Goal: Task Accomplishment & Management: Use online tool/utility

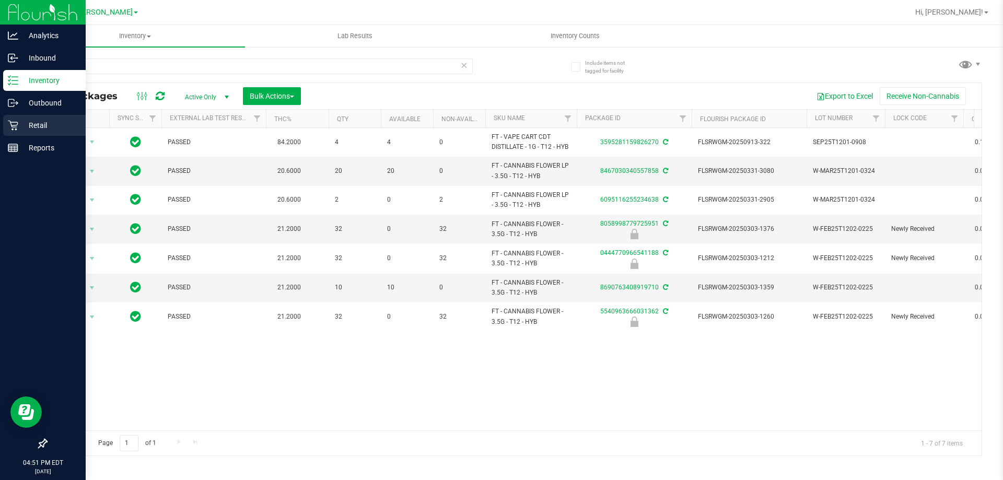
click at [9, 125] on icon at bounding box center [13, 125] width 10 height 10
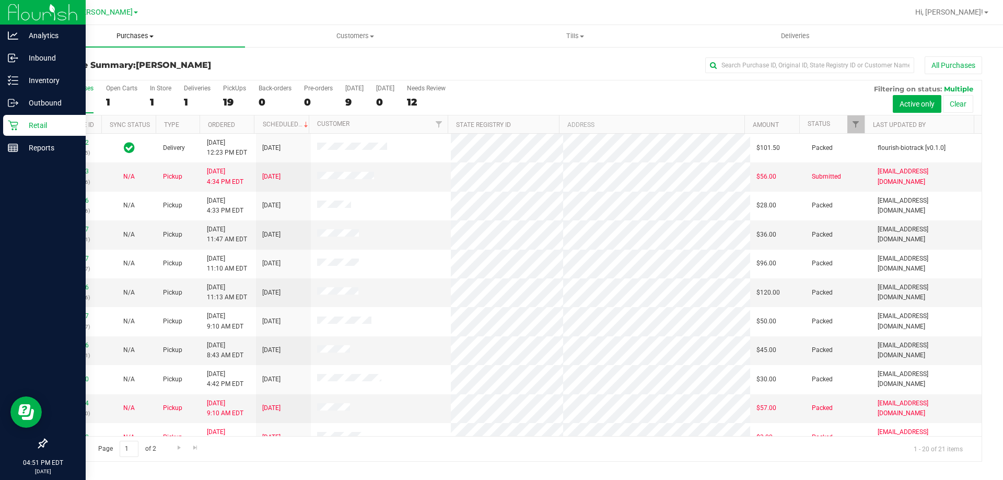
click at [145, 38] on span "Purchases" at bounding box center [135, 35] width 220 height 9
click at [128, 77] on li "Fulfillment" at bounding box center [135, 76] width 220 height 13
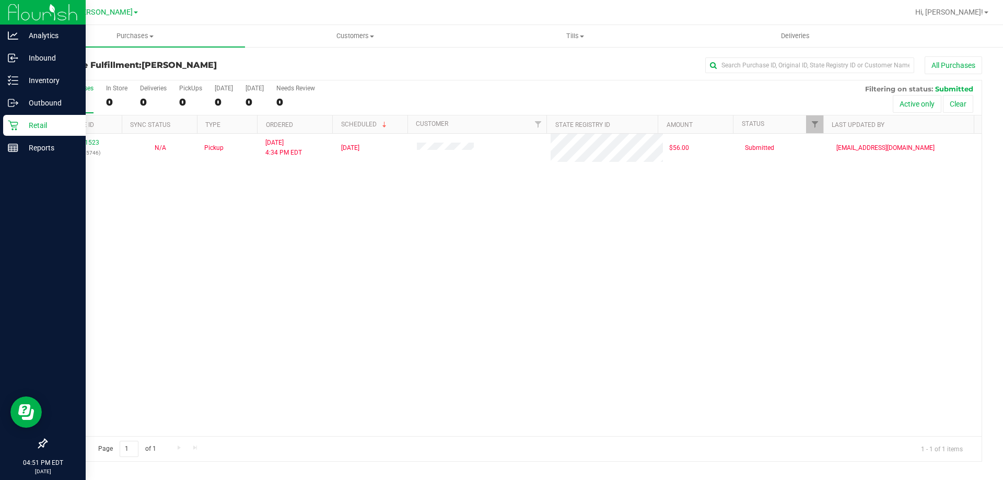
click at [307, 63] on h3 "Purchase Fulfillment: [PERSON_NAME]" at bounding box center [202, 65] width 312 height 9
click at [101, 58] on div "Purchase Fulfillment: [PERSON_NAME] All Purchases" at bounding box center [514, 67] width 937 height 23
click at [104, 61] on h3 "Purchase Fulfillment: [PERSON_NAME]" at bounding box center [202, 65] width 312 height 9
click at [108, 53] on div "Purchase Fulfillment: [PERSON_NAME] All Purchases All Purchases 1 In Store 0 De…" at bounding box center [514, 259] width 978 height 426
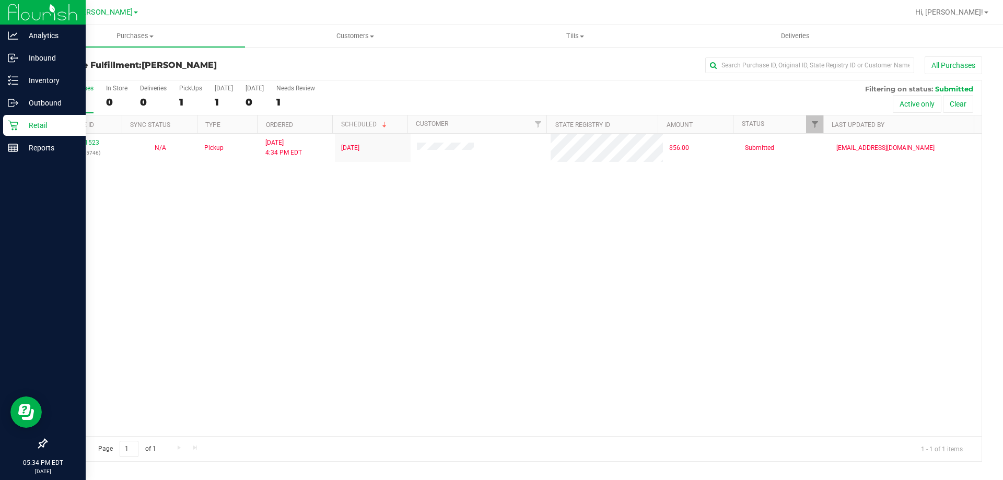
click at [267, 326] on div "11981523 (326185746) N/A Pickup [DATE] 4:34 PM EDT 9/20/2025 $56.00 Submitted […" at bounding box center [514, 285] width 935 height 303
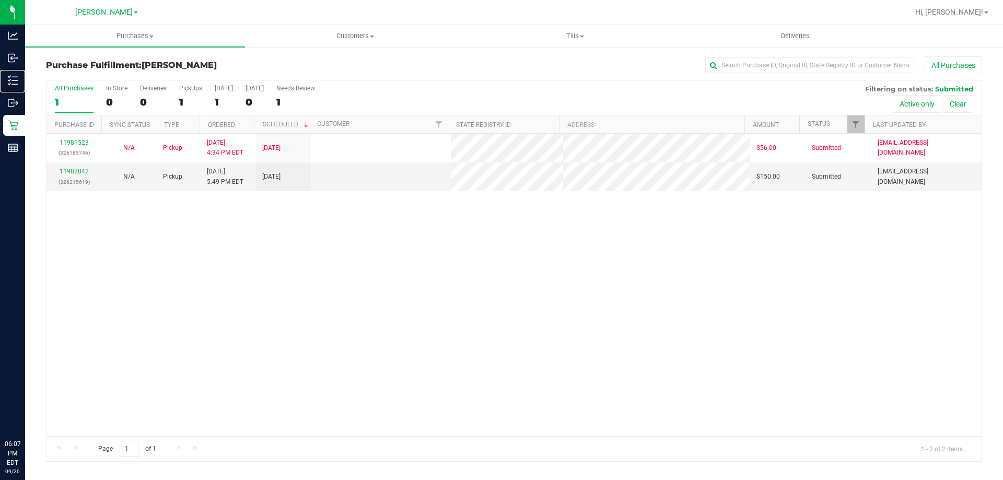
click at [0, 0] on p "Inventory" at bounding box center [0, 0] width 0 height 0
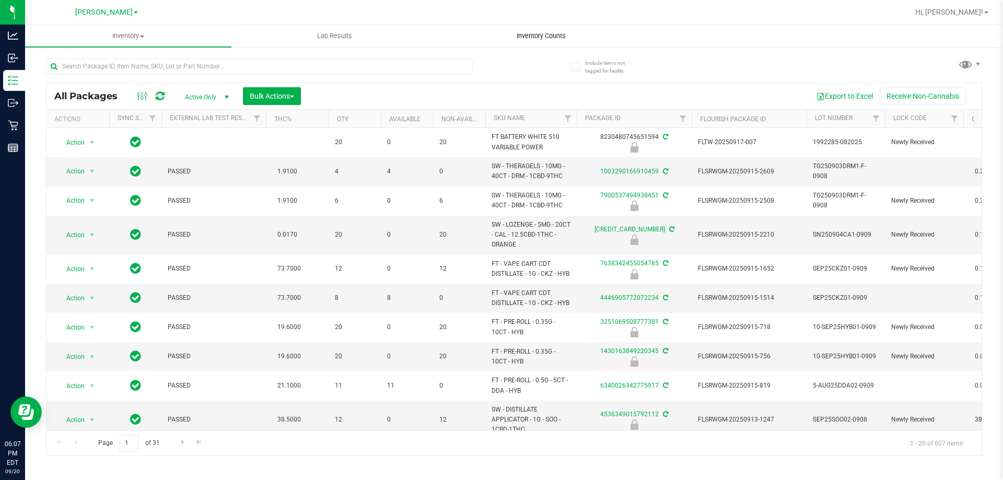
click at [544, 36] on span "Inventory Counts" at bounding box center [541, 35] width 77 height 9
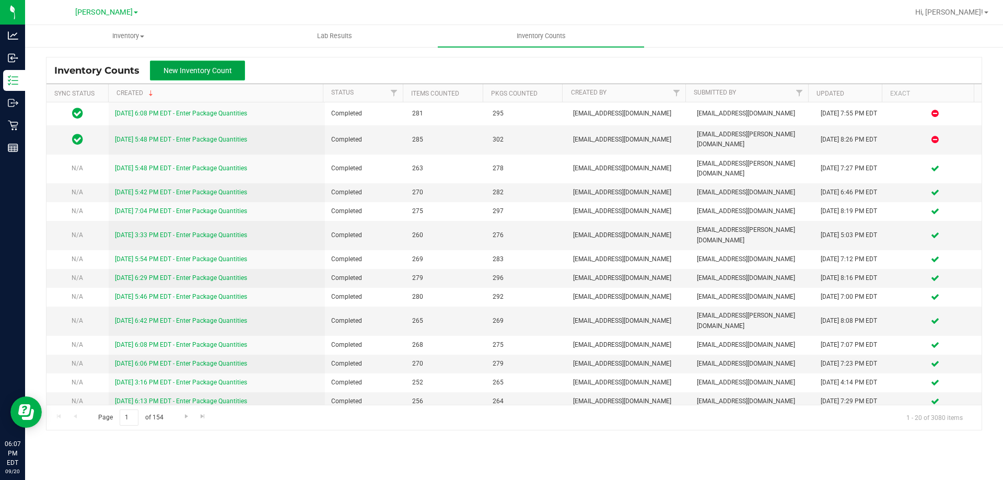
click at [201, 68] on span "New Inventory Count" at bounding box center [198, 70] width 68 height 8
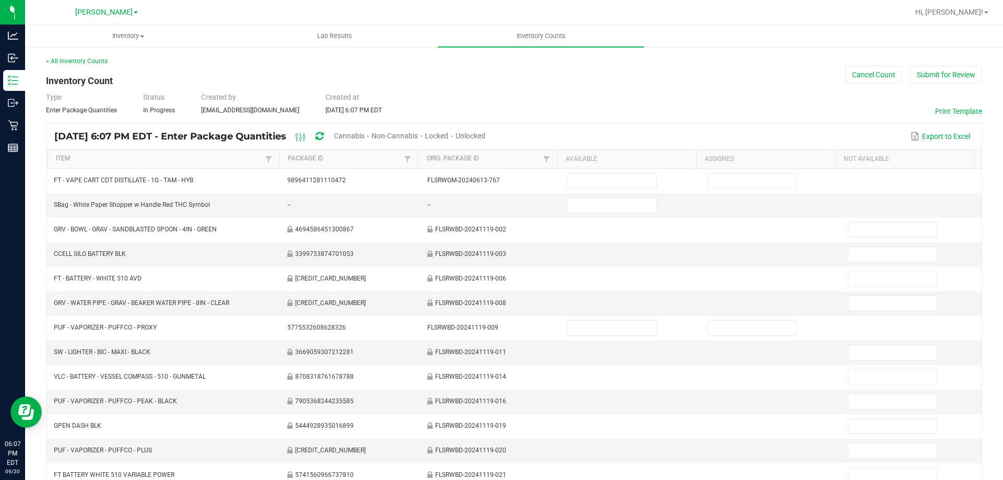
click at [365, 132] on span "Cannabis" at bounding box center [349, 136] width 31 height 8
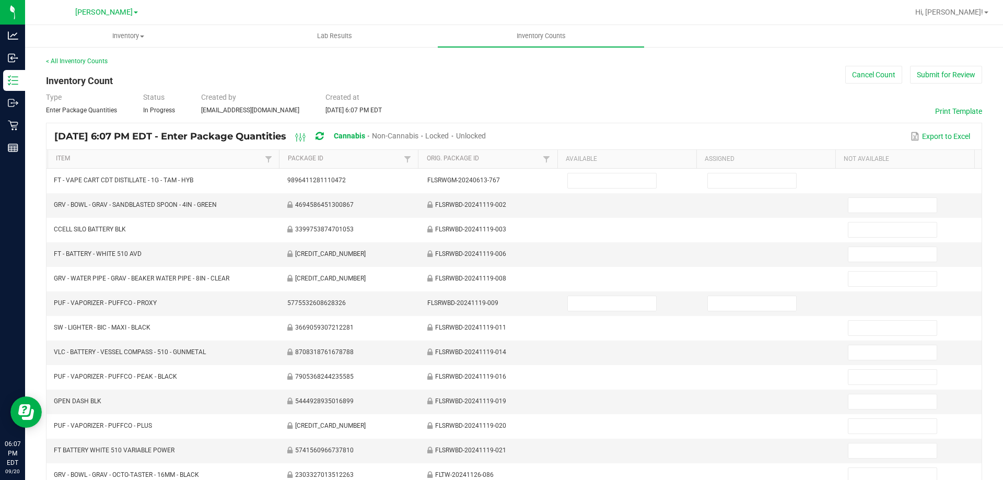
click at [486, 130] on div "Unlocked" at bounding box center [471, 136] width 30 height 19
click at [486, 136] on span "Unlocked" at bounding box center [471, 136] width 30 height 8
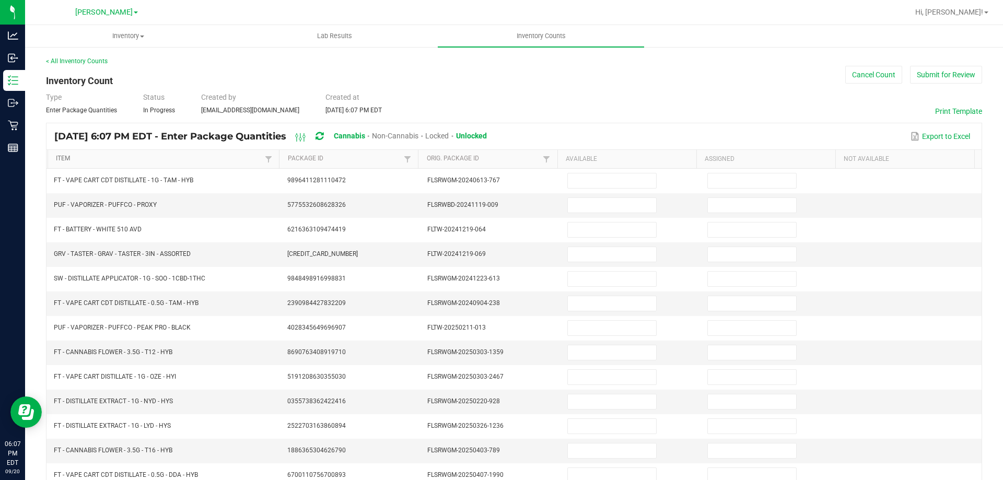
click at [134, 155] on link "Item" at bounding box center [159, 159] width 206 height 8
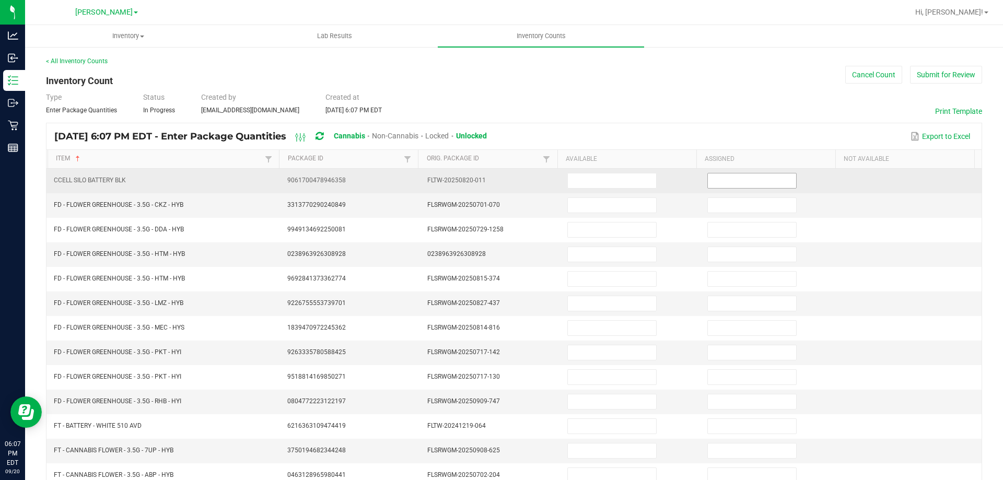
click at [760, 184] on input at bounding box center [752, 181] width 88 height 15
type input "0"
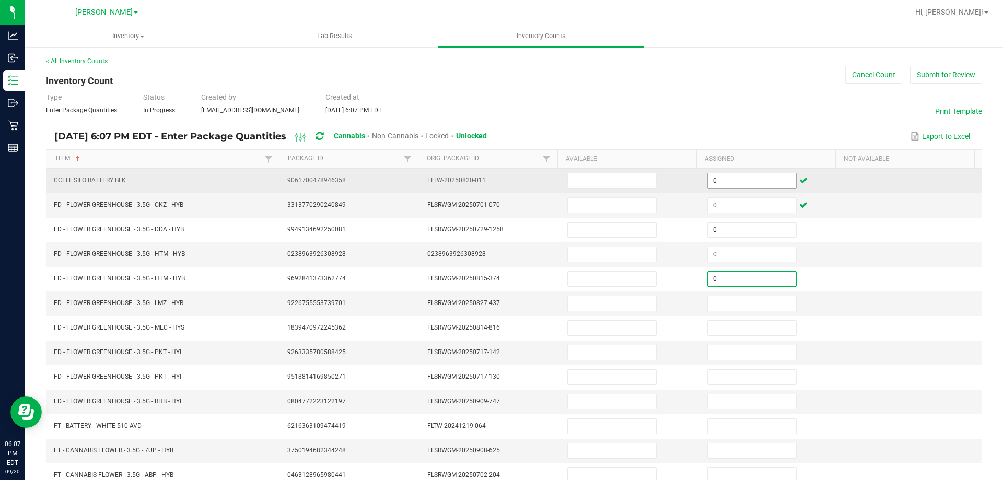
type input "0"
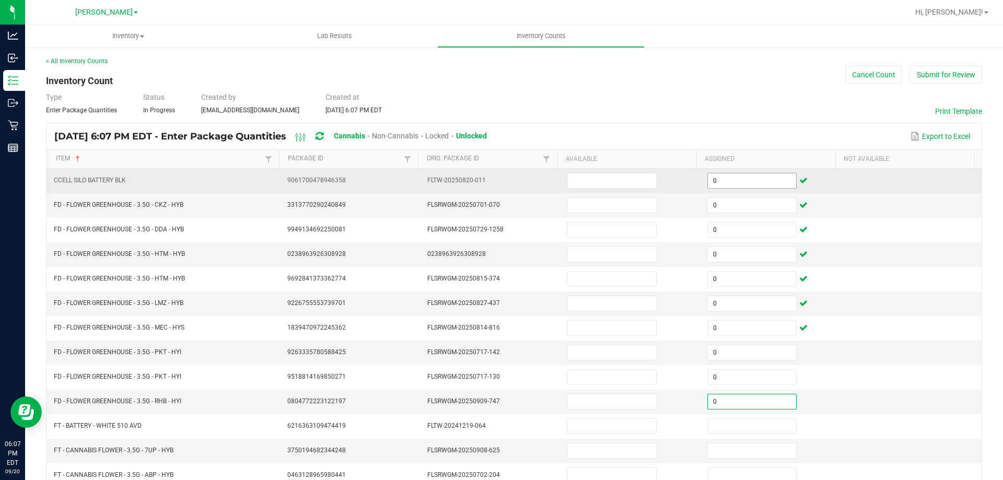
type input "0"
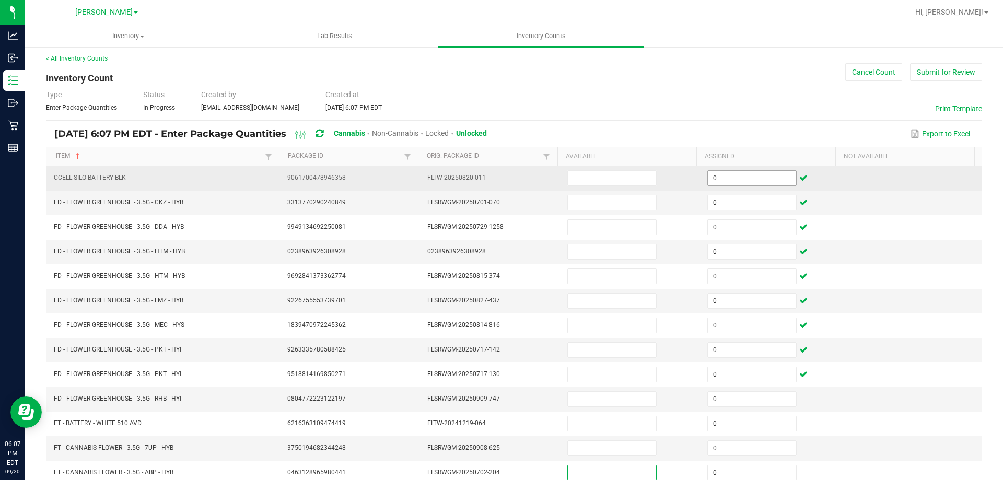
type input "0"
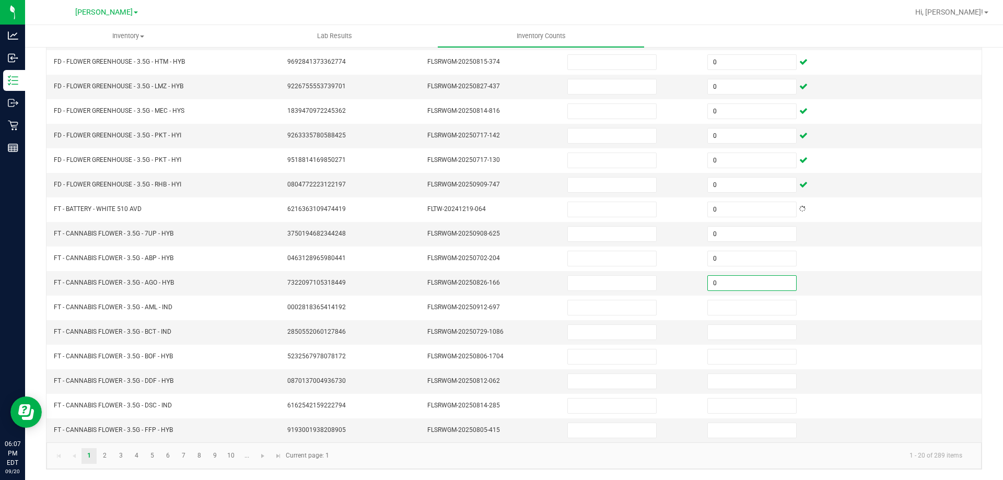
type input "0"
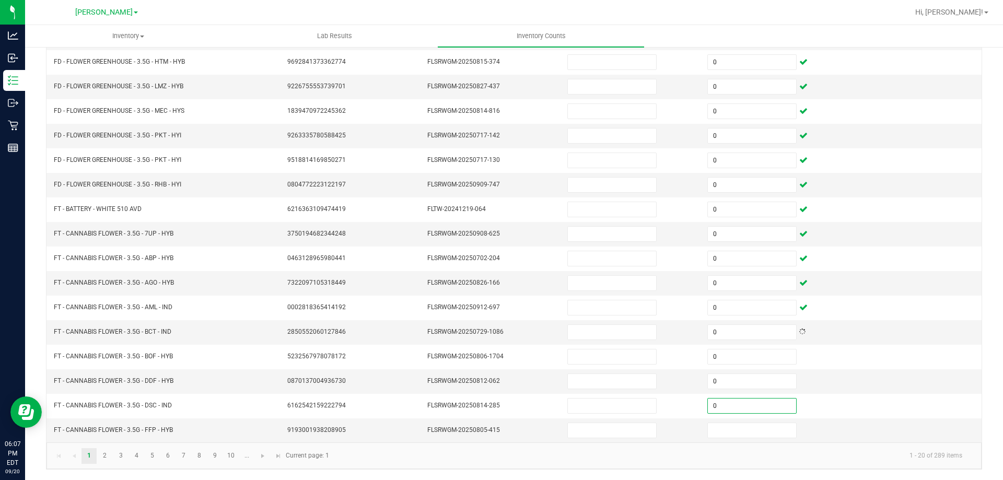
type input "0"
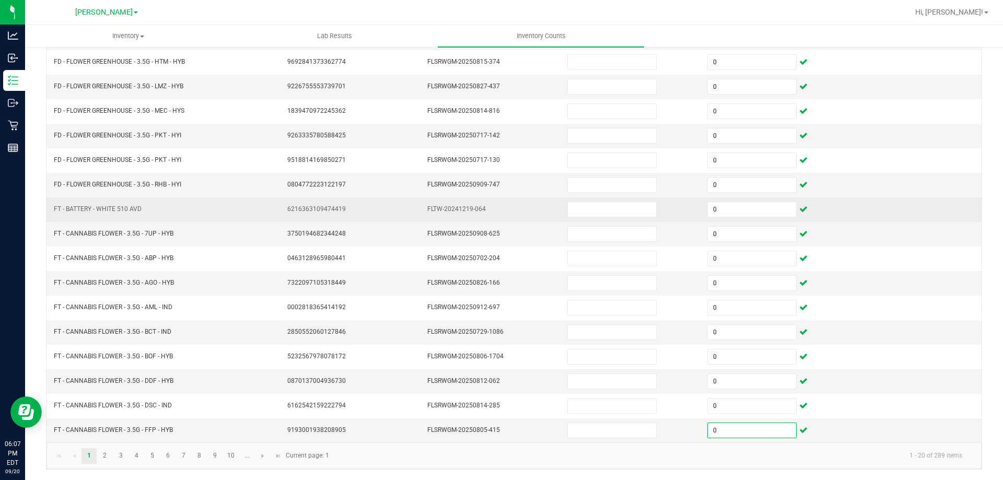
type input "0"
click at [380, 216] on td "6216363109474419" at bounding box center [351, 210] width 140 height 25
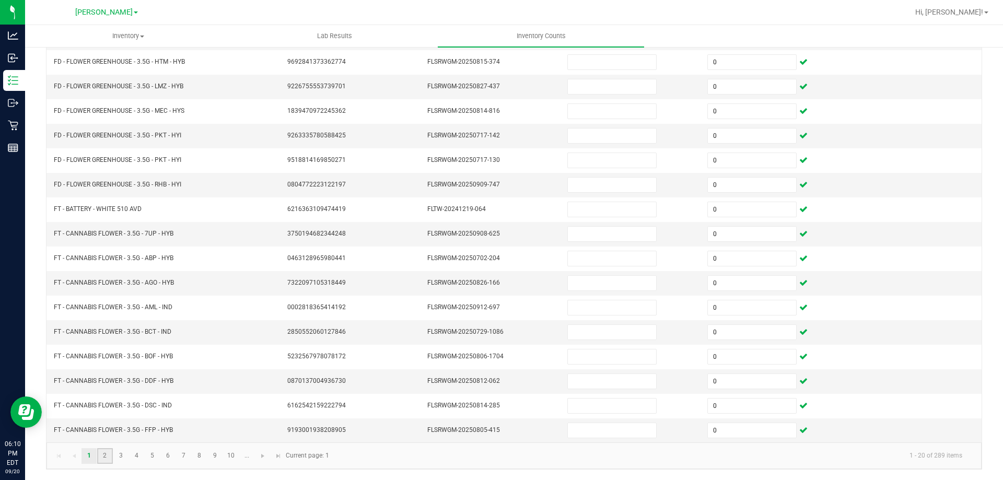
click at [106, 456] on link "2" at bounding box center [104, 456] width 15 height 16
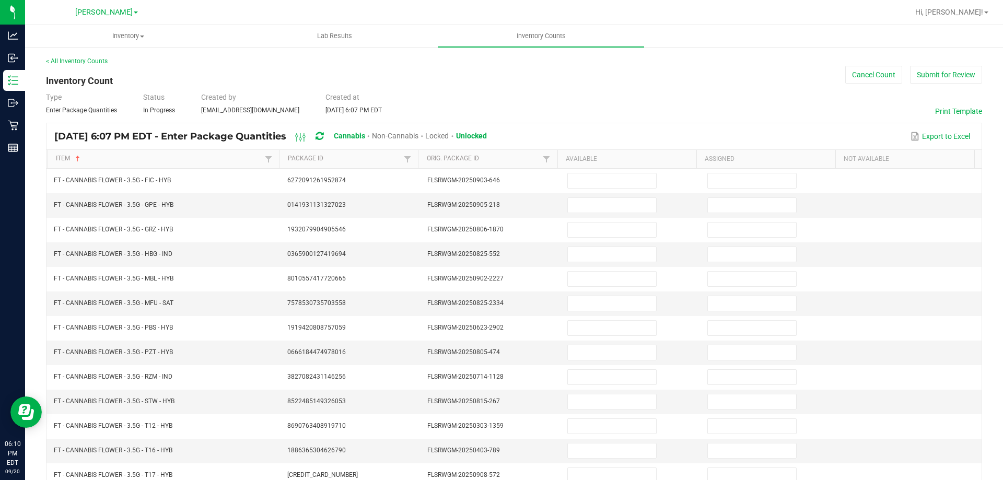
scroll to position [3, 0]
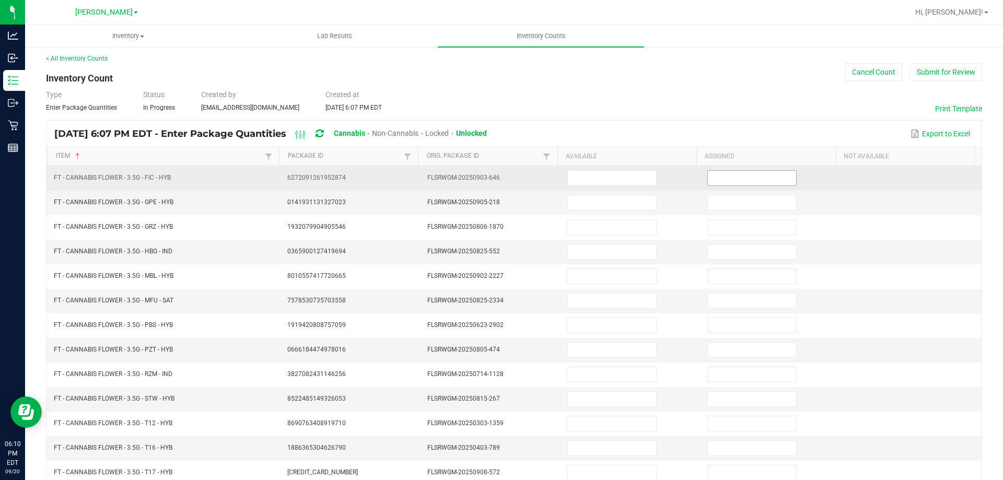
click at [737, 175] on input at bounding box center [752, 178] width 88 height 15
type input "0"
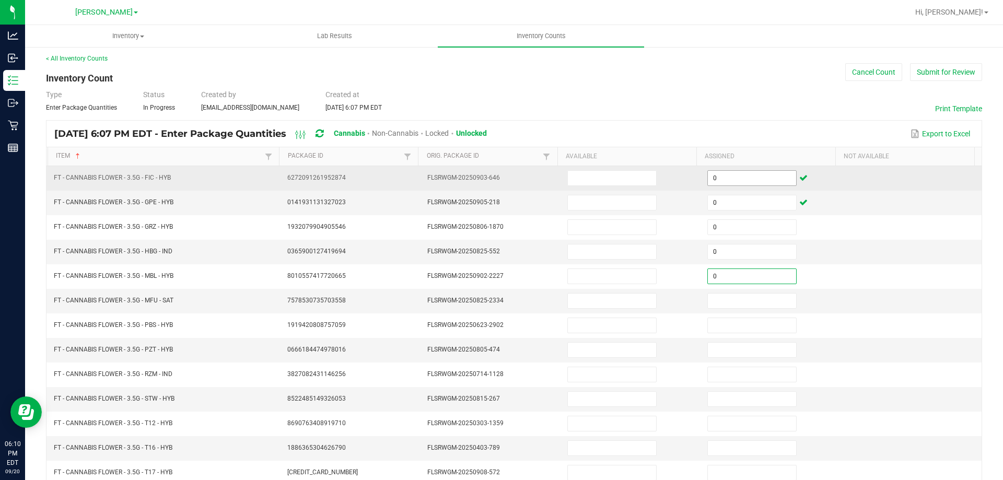
type input "0"
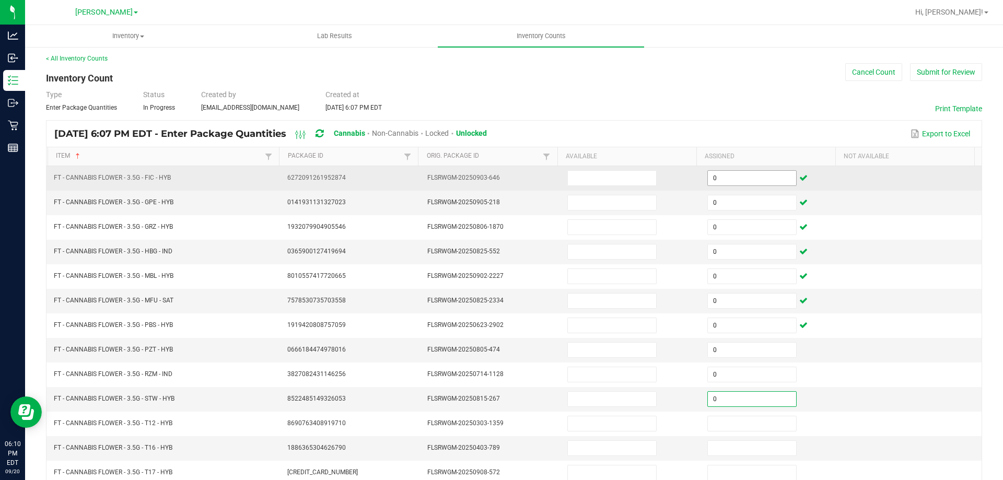
type input "0"
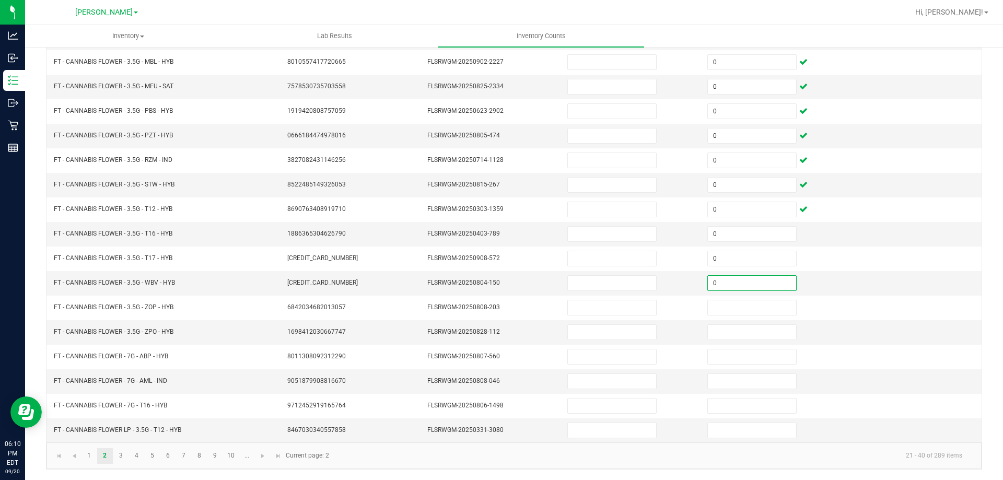
type input "0"
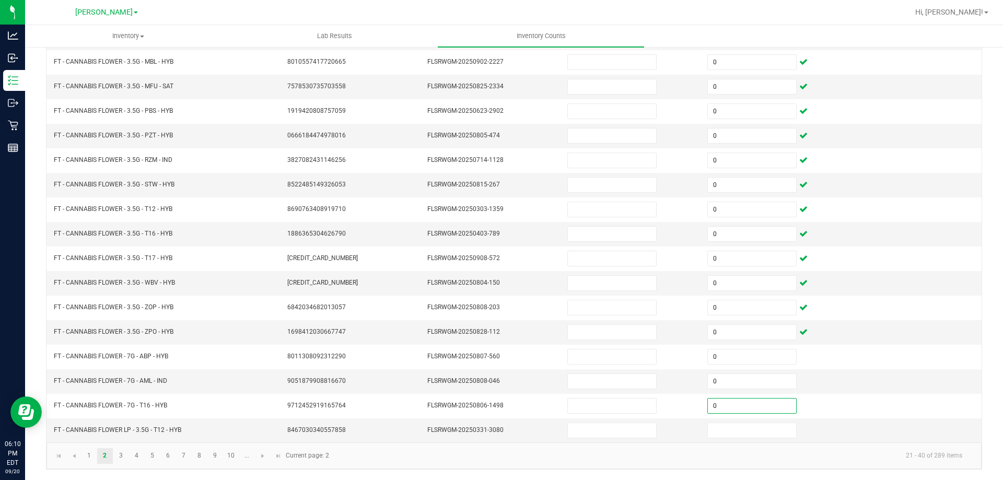
type input "0"
click at [129, 454] on link "4" at bounding box center [136, 456] width 15 height 16
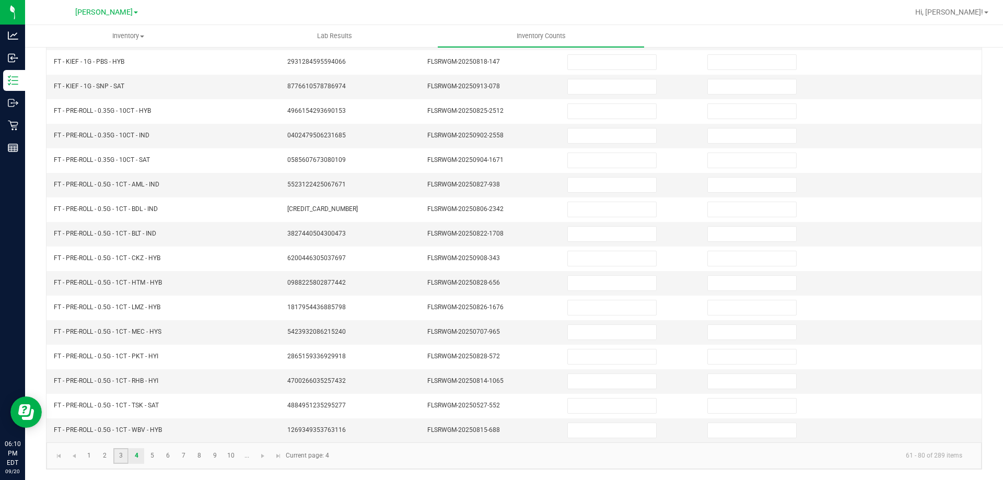
click at [121, 455] on link "3" at bounding box center [120, 456] width 15 height 16
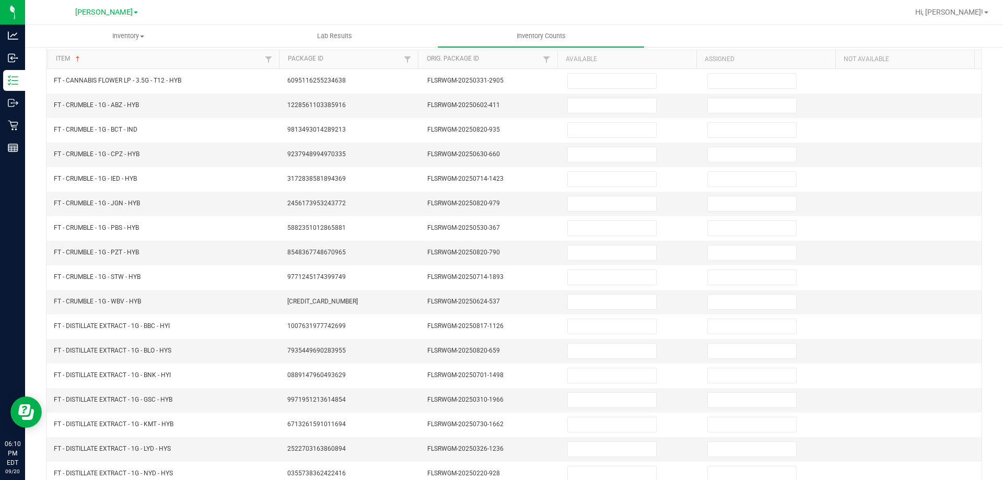
scroll to position [0, 0]
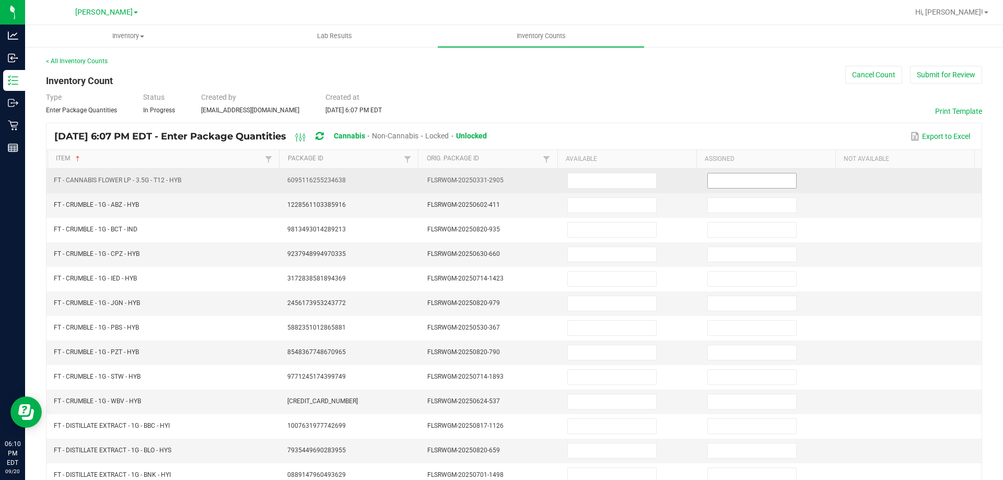
click at [733, 180] on input at bounding box center [752, 181] width 88 height 15
type input "0"
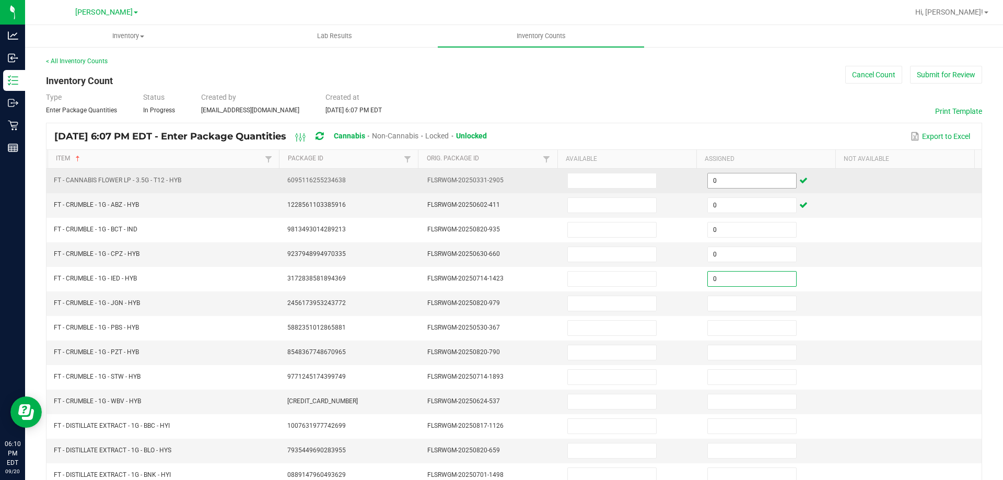
type input "0"
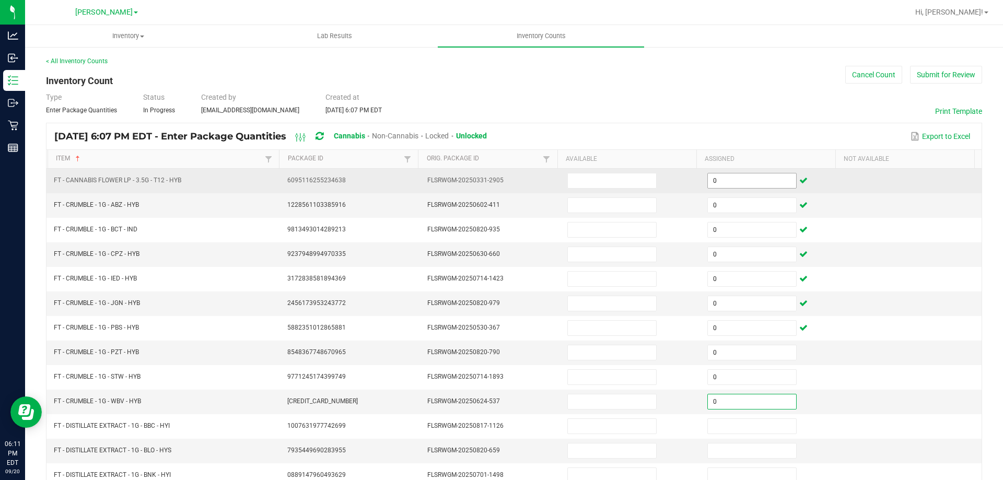
type input "0"
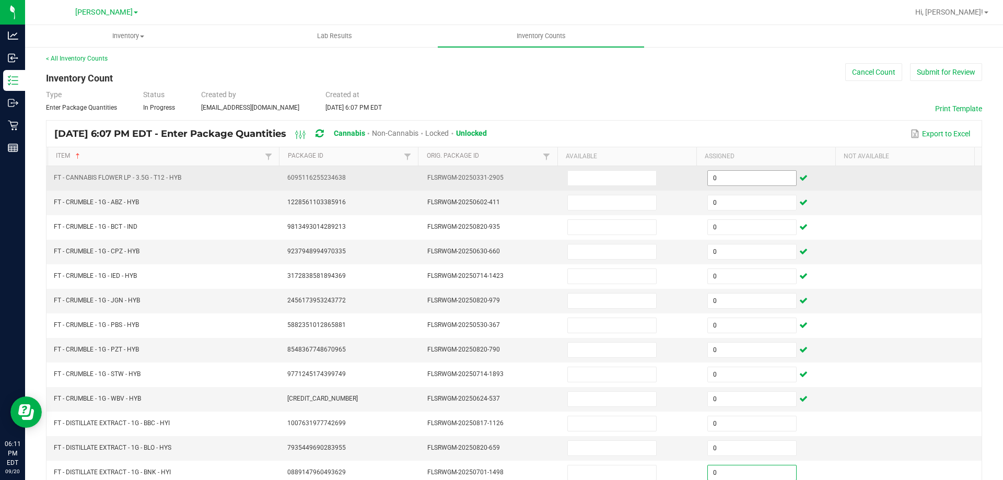
type input "0"
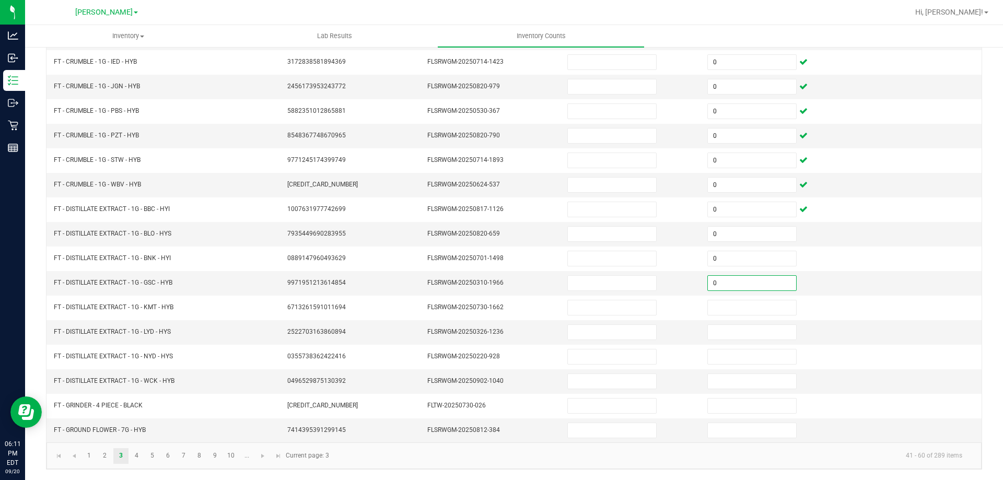
type input "0"
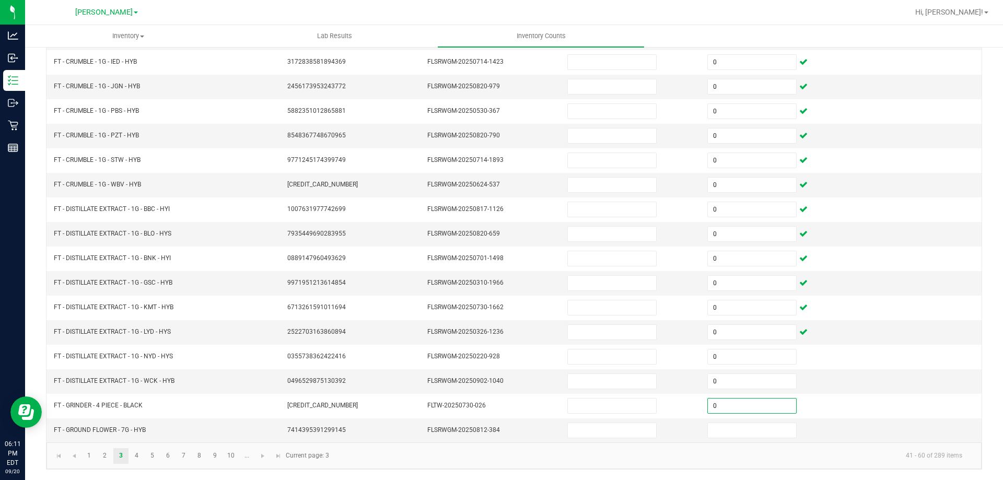
type input "0"
click at [130, 458] on link "4" at bounding box center [136, 456] width 15 height 16
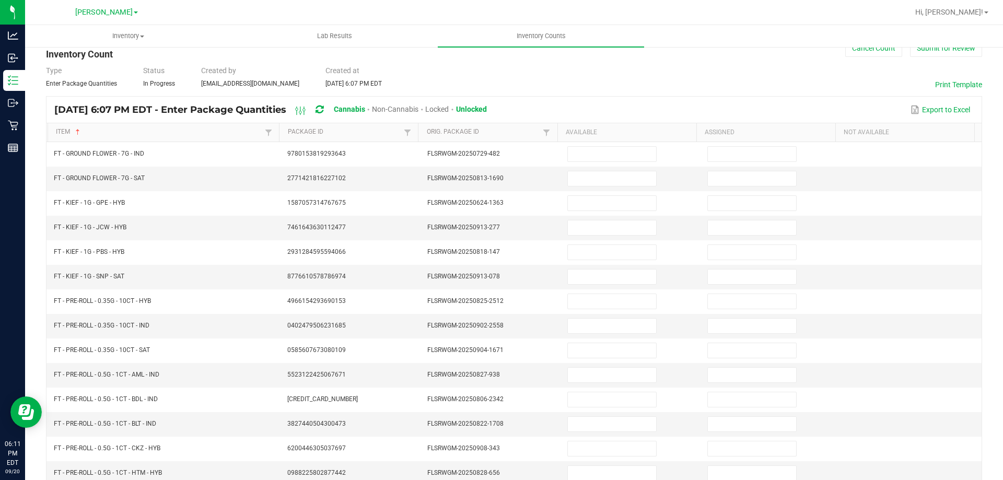
scroll to position [24, 0]
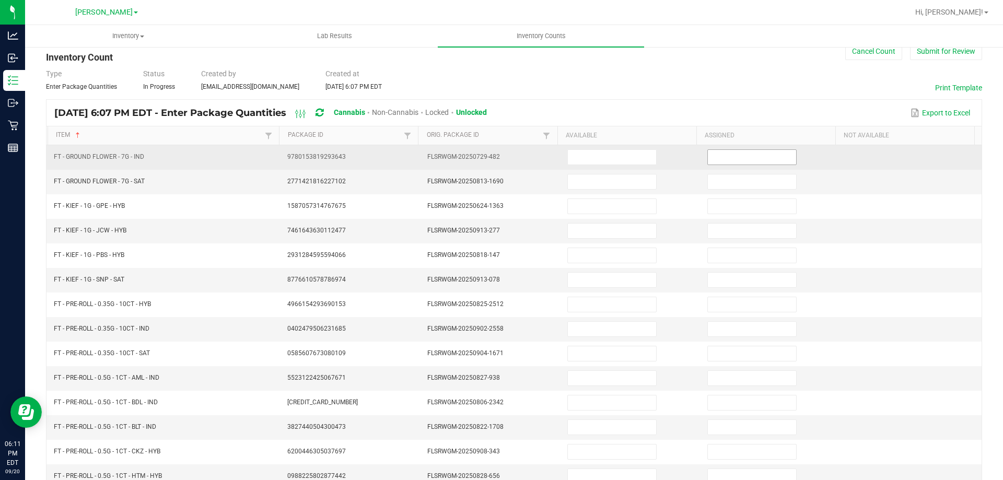
click at [731, 157] on input at bounding box center [752, 157] width 88 height 15
type input "0"
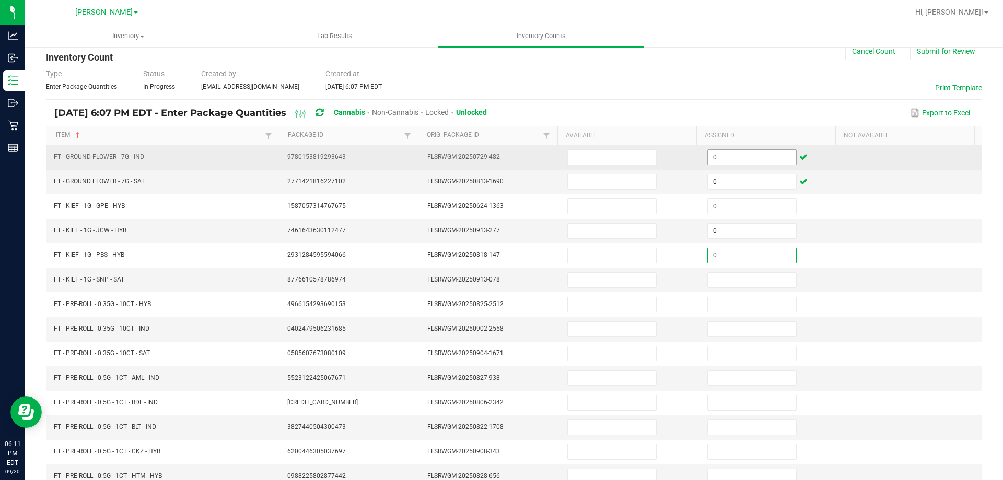
type input "0"
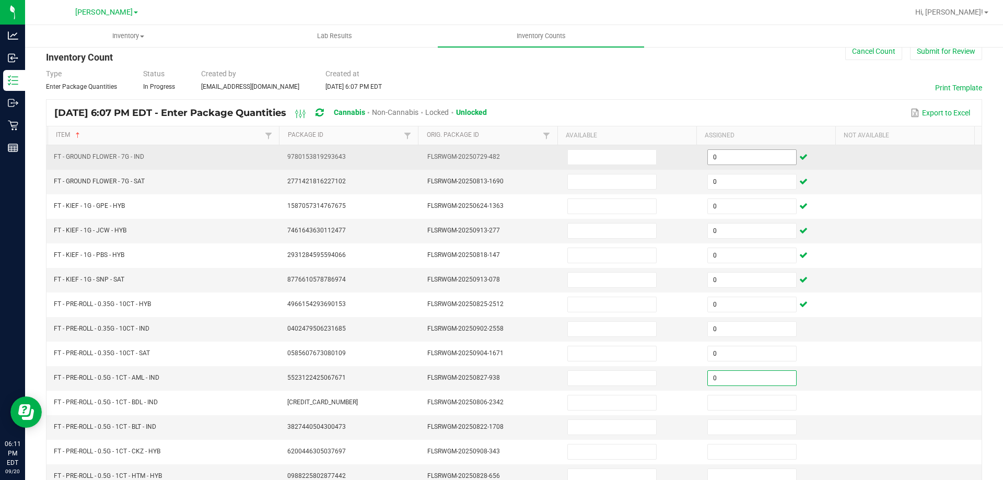
type input "0"
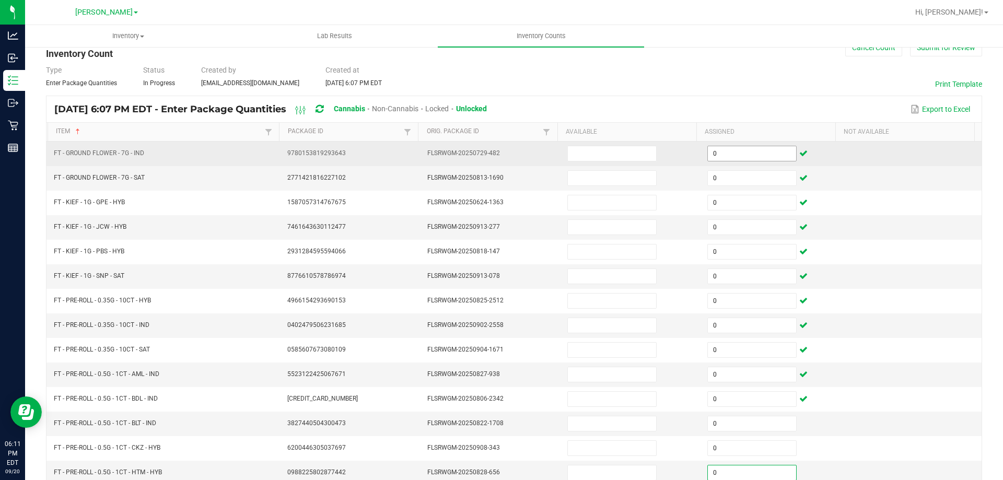
type input "0"
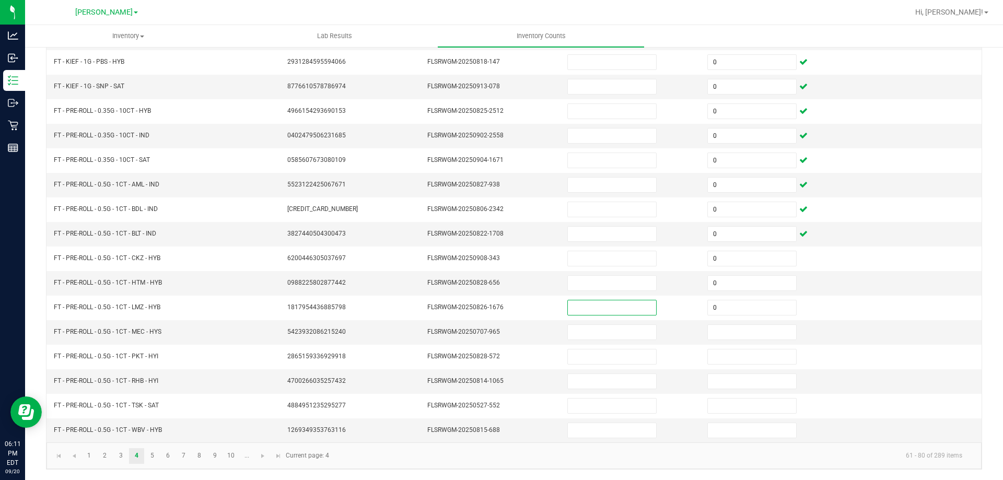
type input "0"
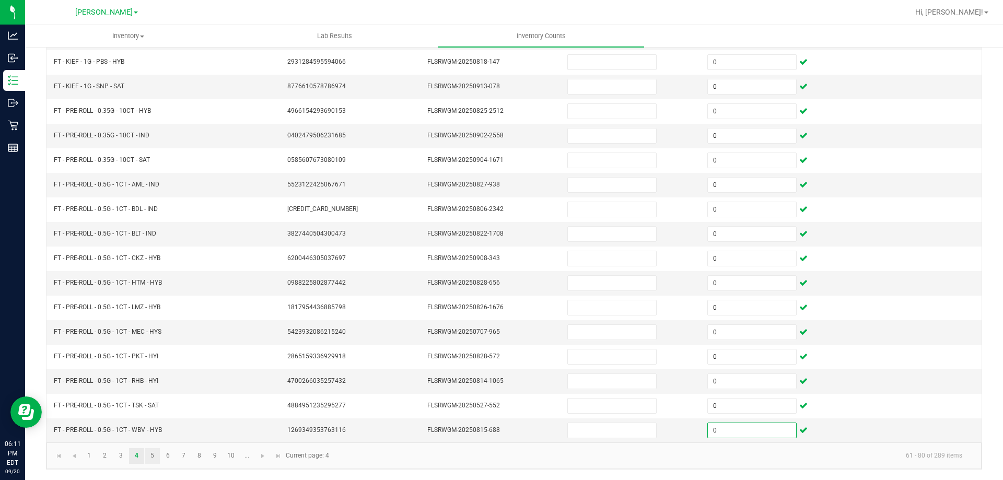
type input "0"
click at [154, 450] on link "5" at bounding box center [152, 456] width 15 height 16
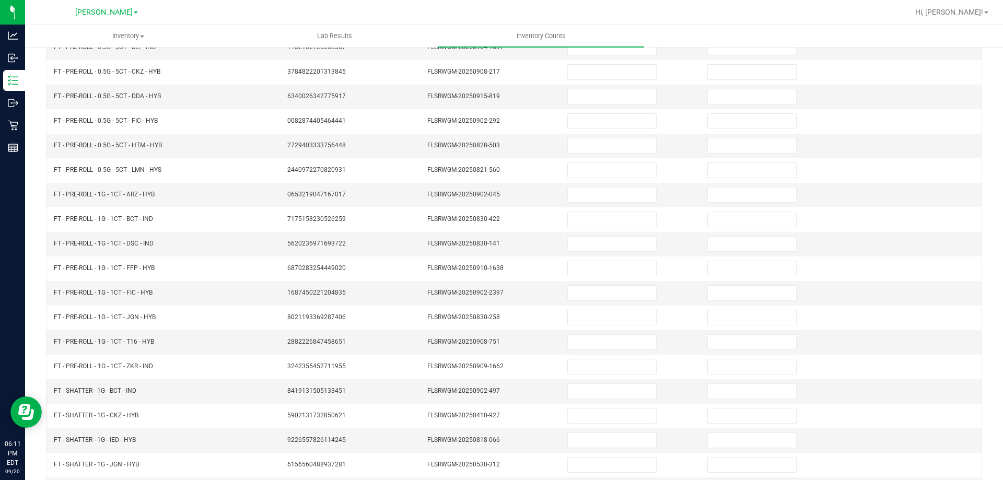
scroll to position [70, 0]
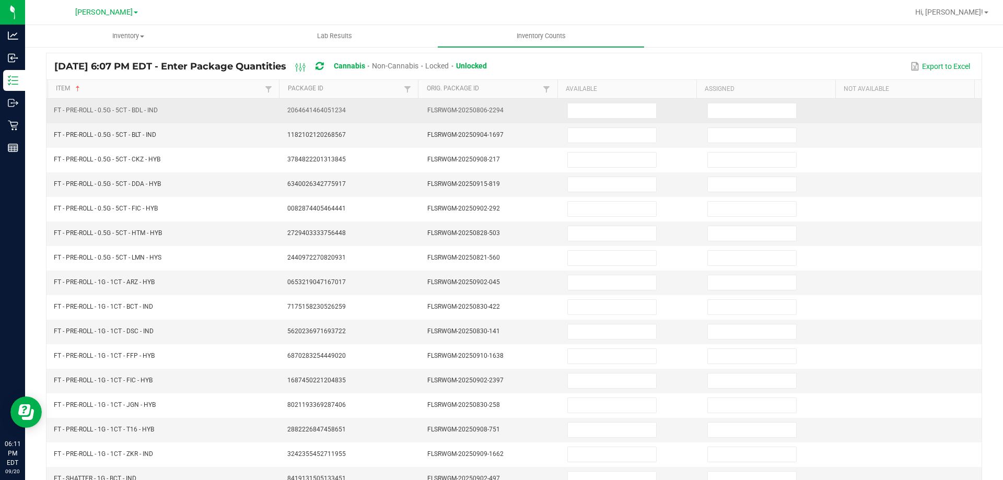
click at [739, 122] on td at bounding box center [771, 111] width 140 height 25
click at [740, 115] on input at bounding box center [752, 110] width 88 height 15
type input "0"
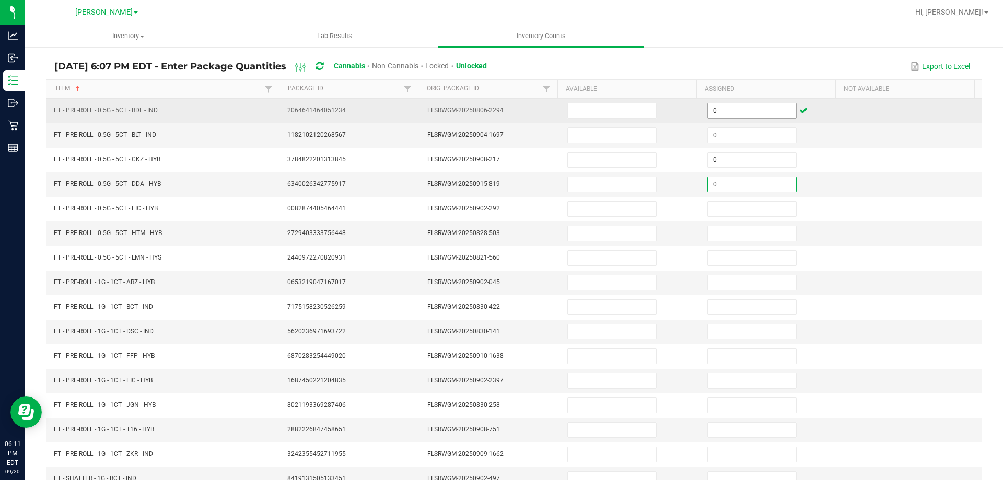
type input "0"
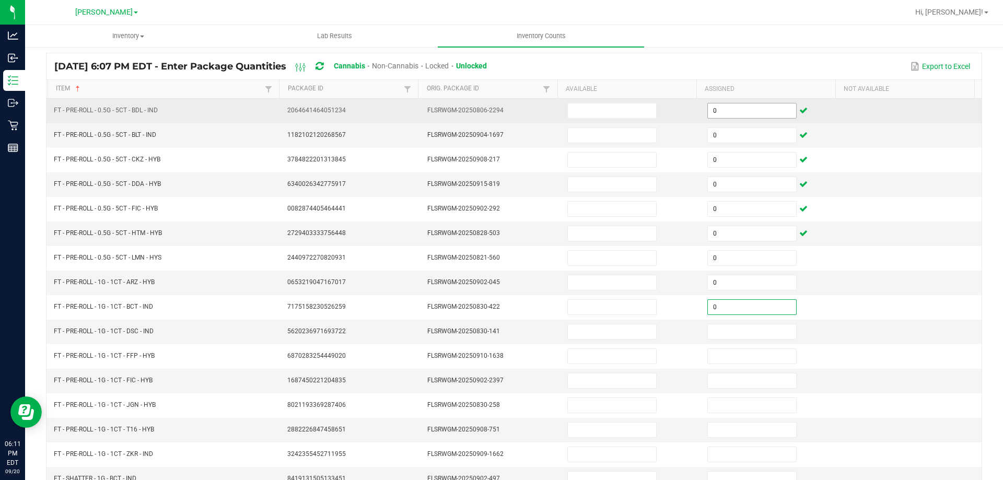
type input "0"
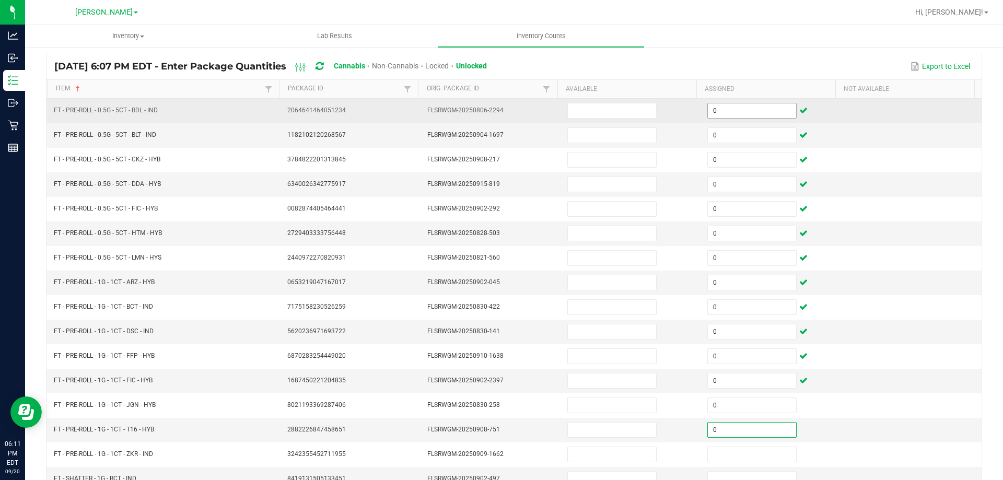
type input "0"
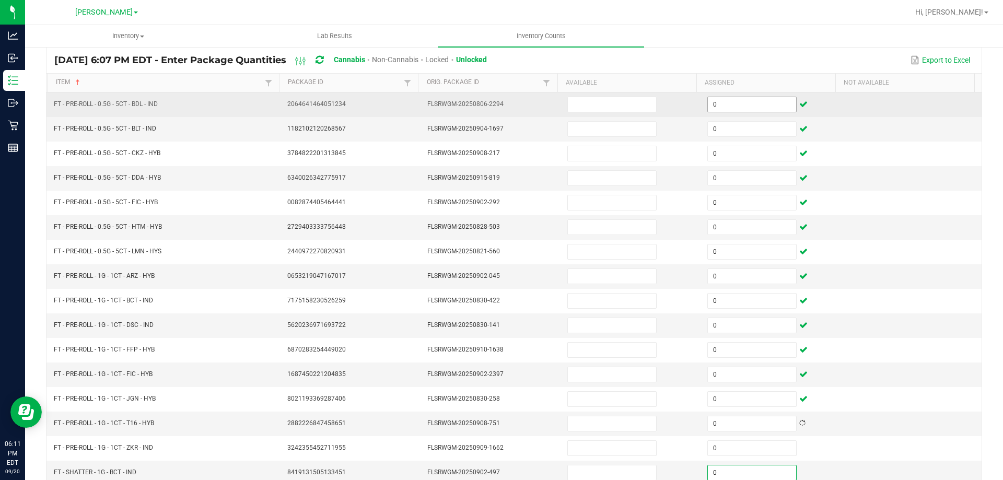
type input "0"
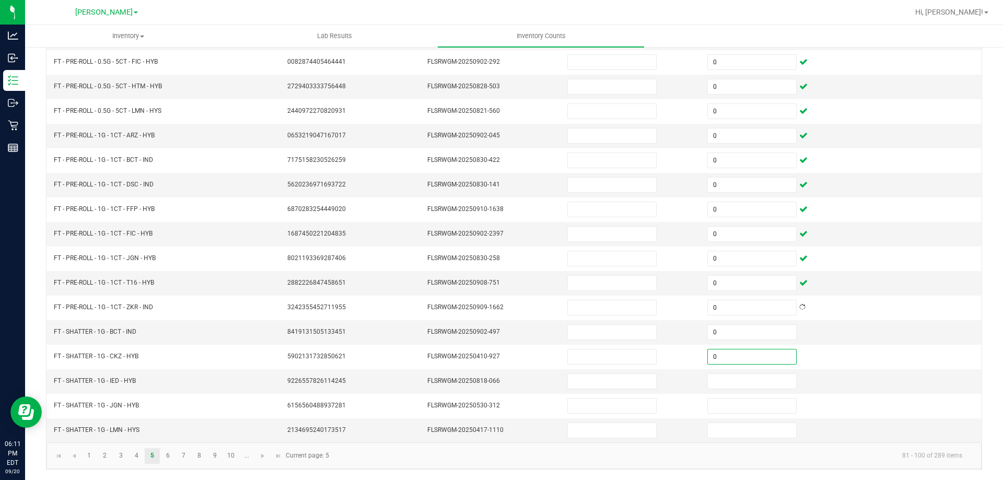
type input "0"
click at [847, 238] on td at bounding box center [912, 234] width 140 height 25
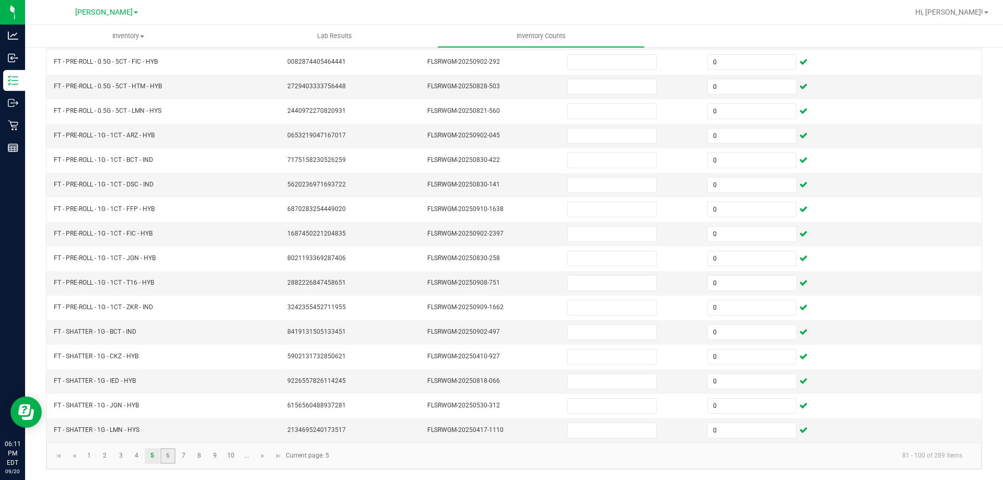
click at [167, 454] on link "6" at bounding box center [167, 456] width 15 height 16
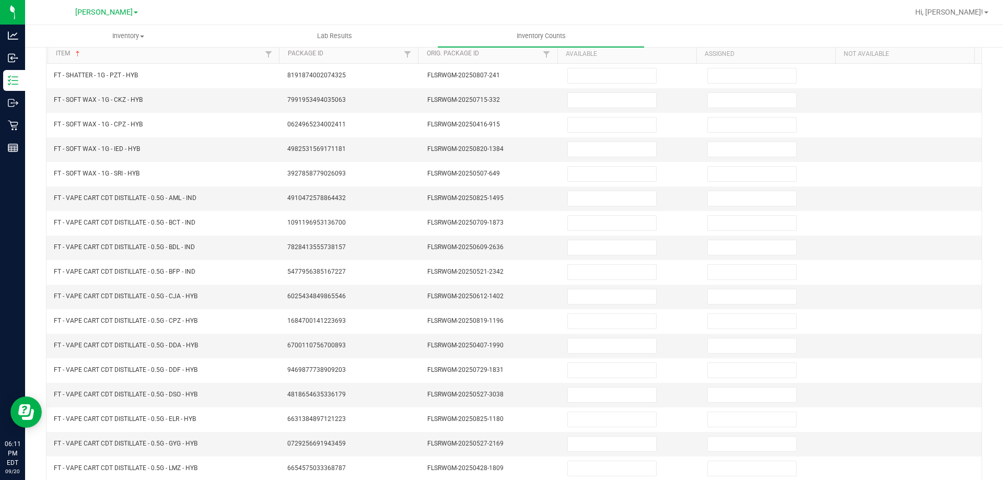
scroll to position [101, 0]
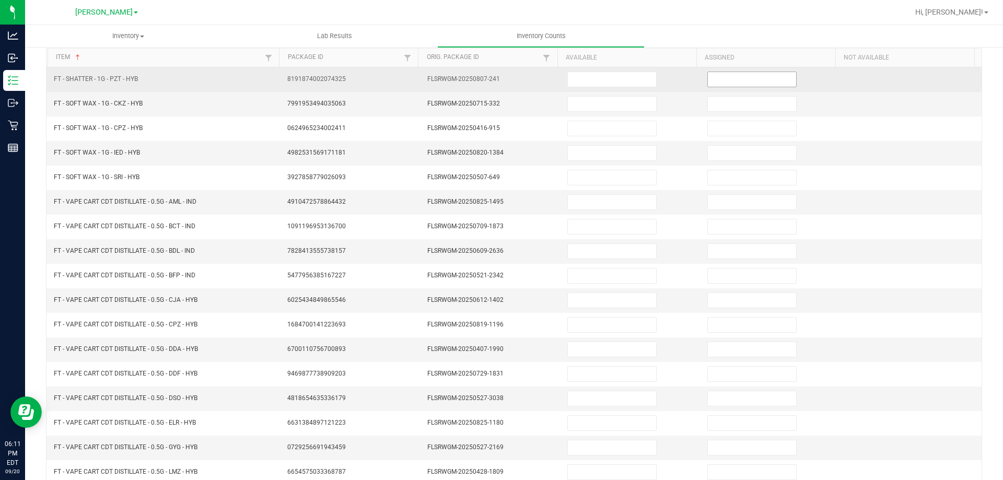
click at [758, 83] on input at bounding box center [752, 79] width 88 height 15
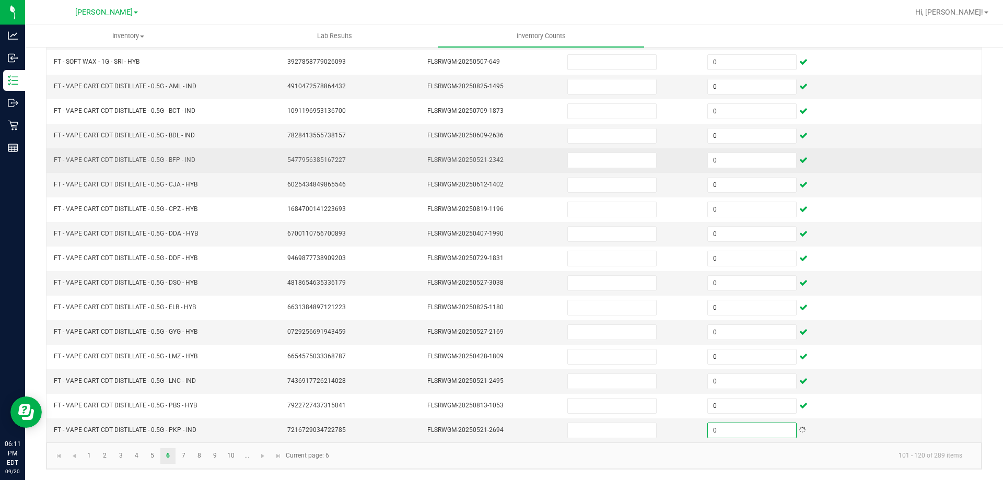
click at [821, 171] on td "0" at bounding box center [771, 160] width 140 height 25
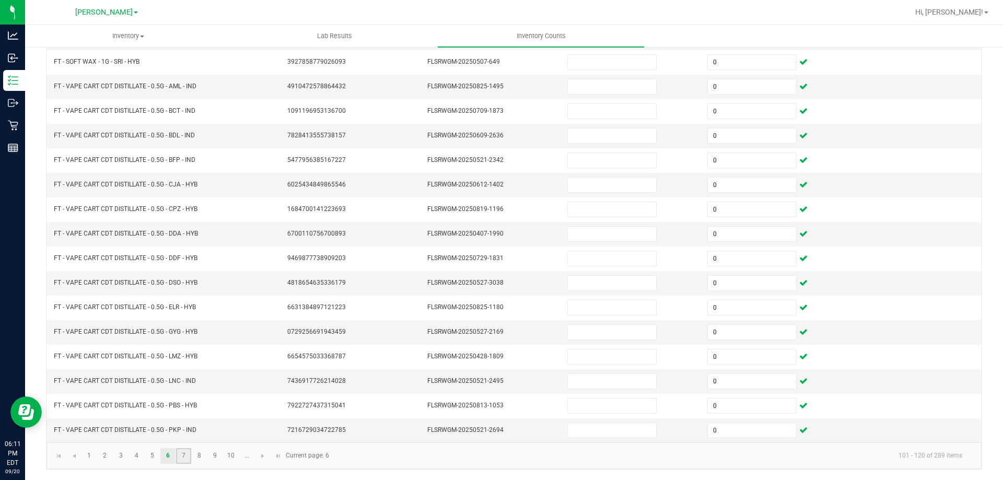
click at [186, 459] on link "7" at bounding box center [183, 456] width 15 height 16
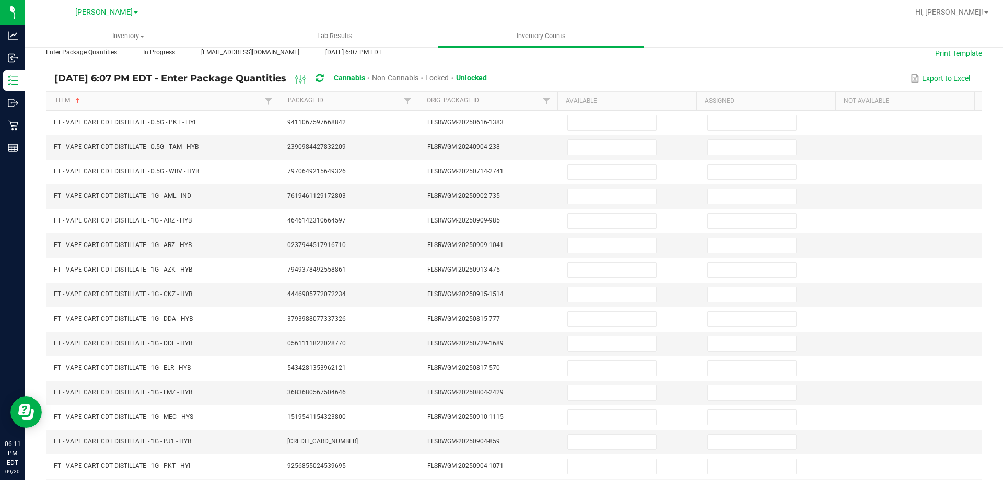
scroll to position [52, 0]
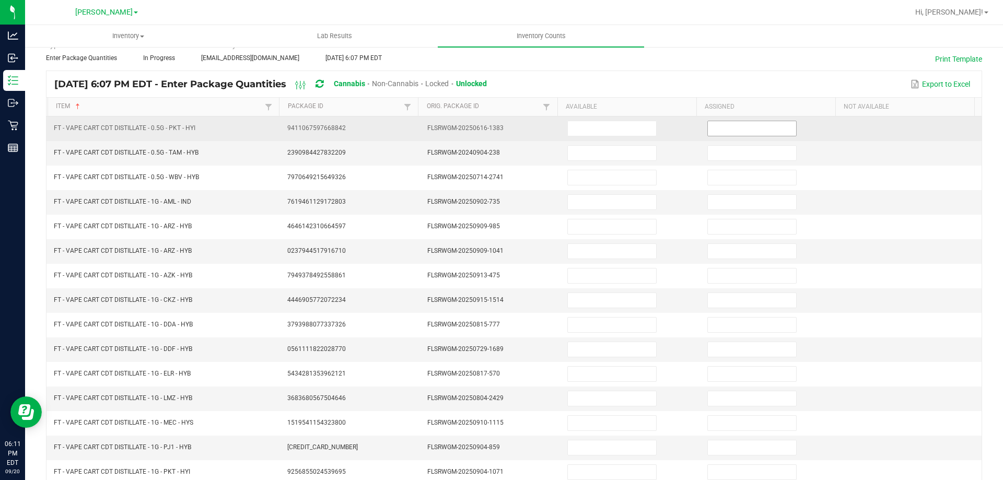
click at [720, 135] on input at bounding box center [752, 128] width 88 height 15
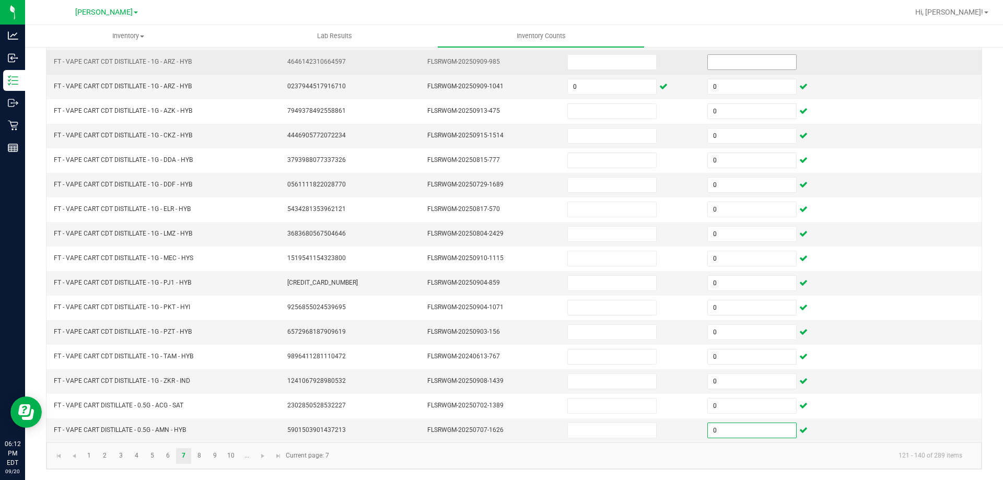
click at [709, 58] on input at bounding box center [752, 62] width 88 height 15
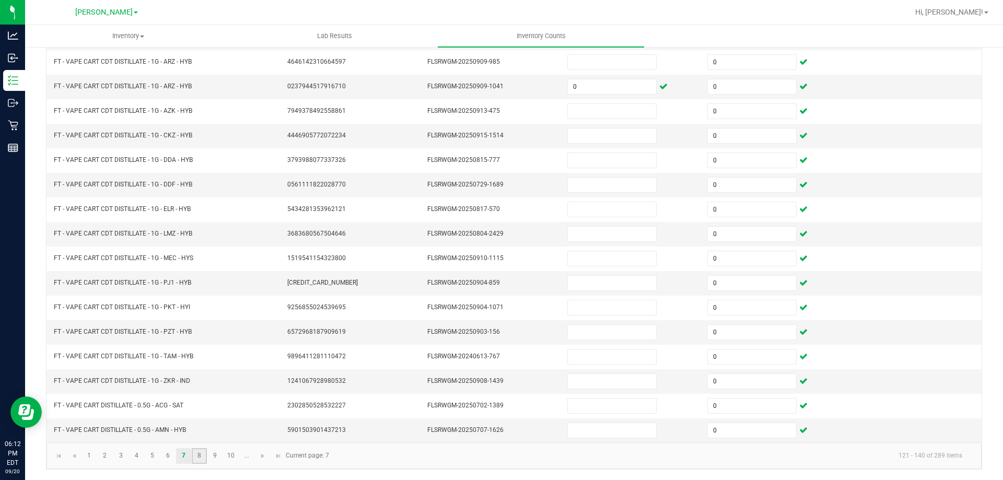
click at [195, 457] on link "8" at bounding box center [199, 456] width 15 height 16
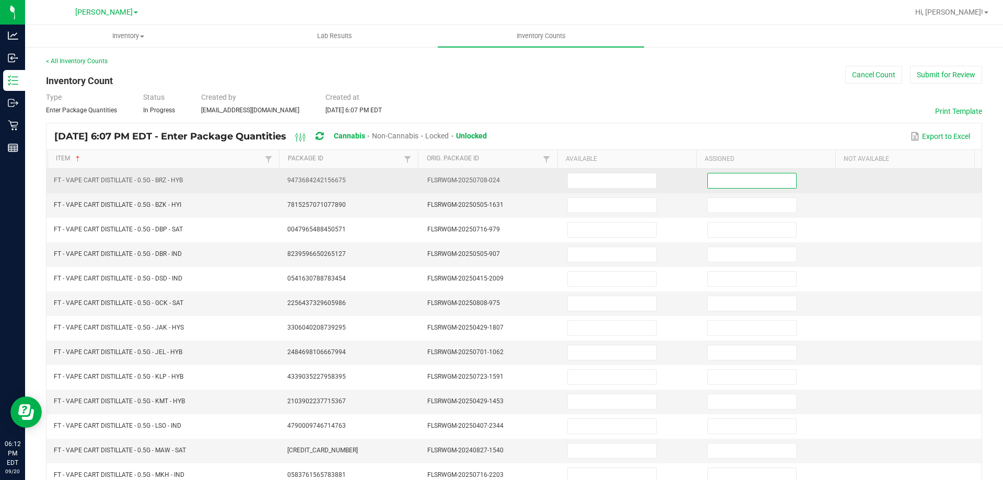
click at [713, 188] on input at bounding box center [752, 181] width 88 height 15
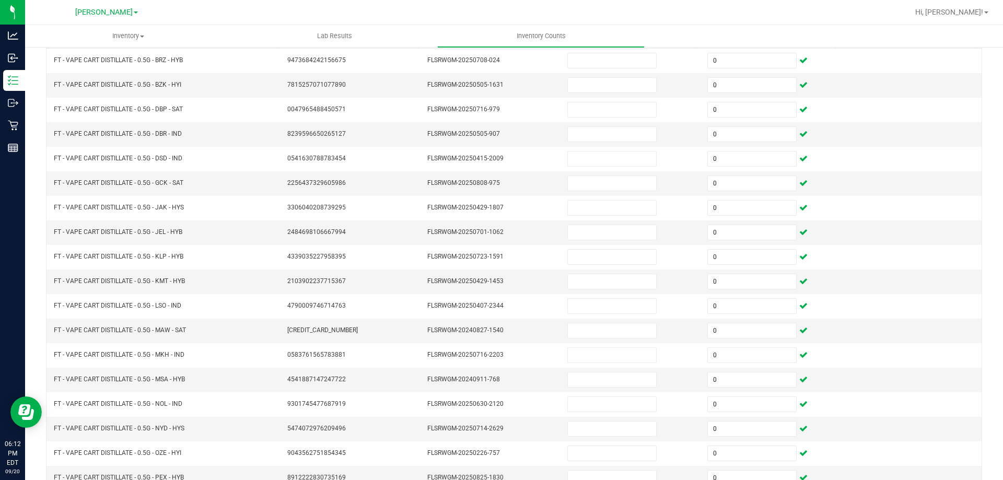
scroll to position [217, 0]
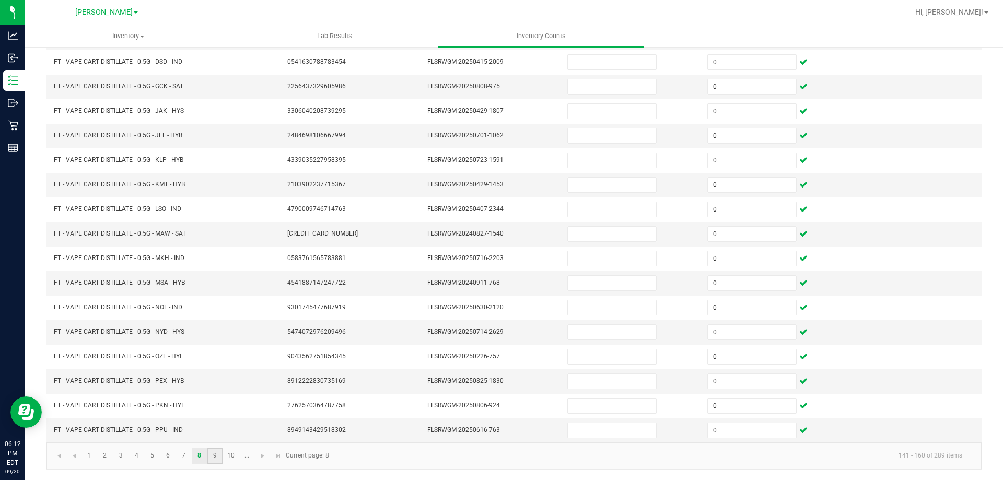
click at [215, 454] on link "9" at bounding box center [214, 456] width 15 height 16
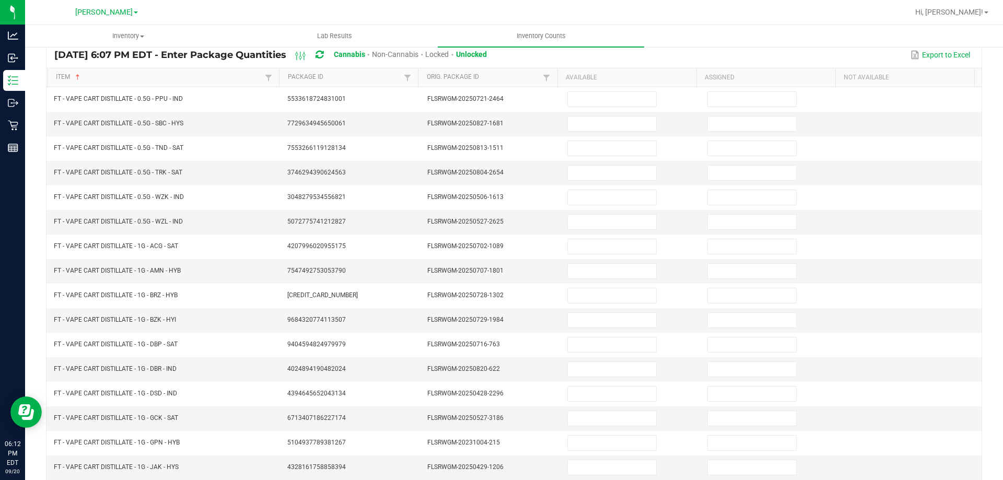
scroll to position [54, 0]
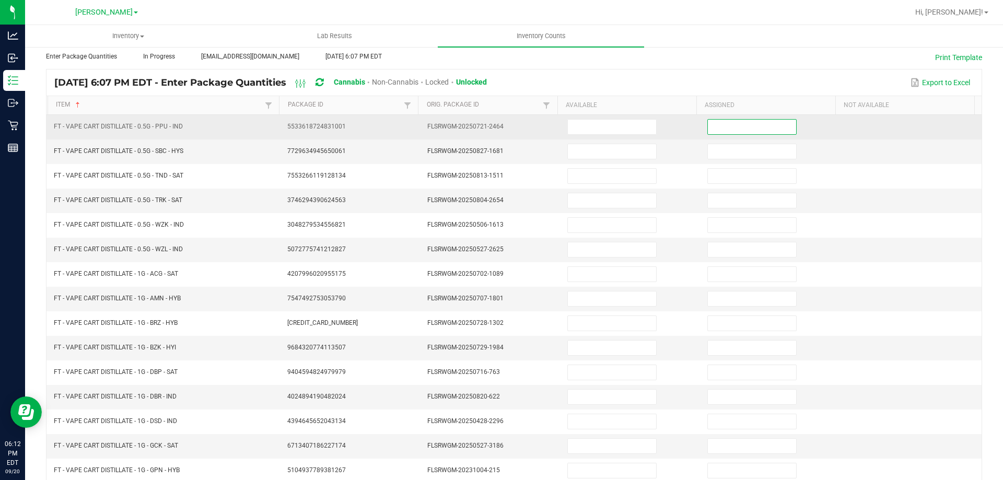
click at [722, 131] on input at bounding box center [752, 127] width 88 height 15
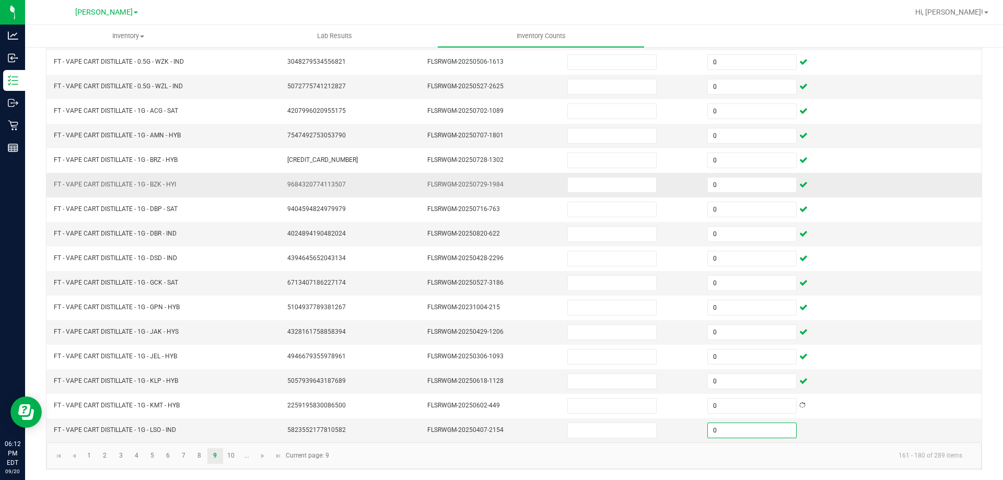
click at [814, 181] on td "0" at bounding box center [771, 185] width 140 height 25
click at [224, 455] on link "10" at bounding box center [231, 456] width 15 height 16
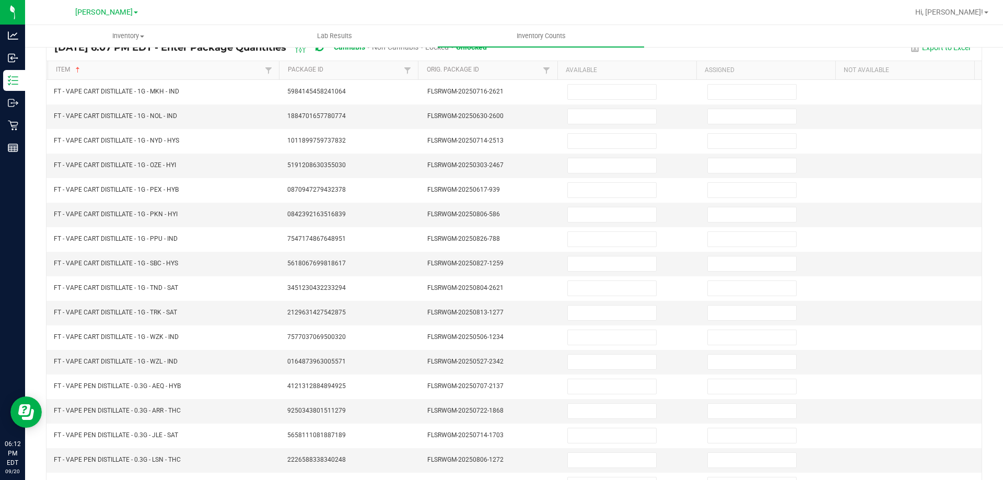
scroll to position [37, 0]
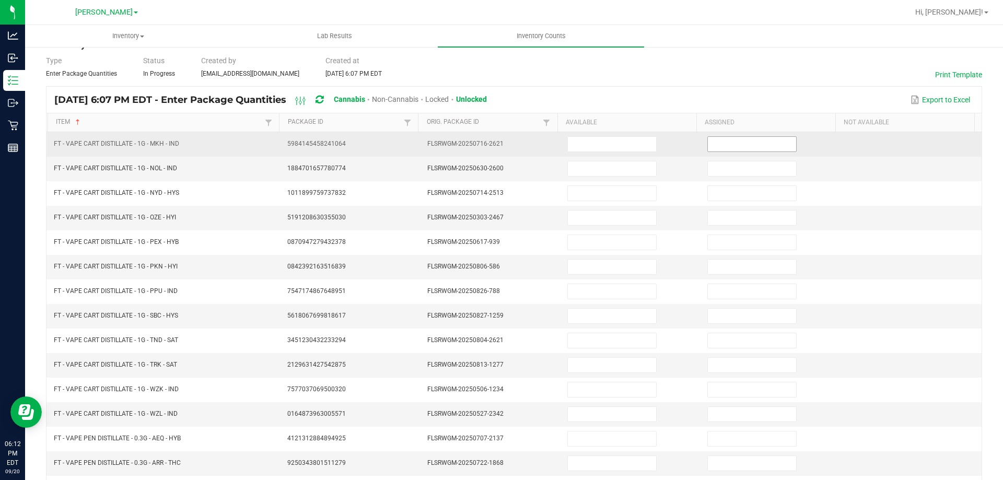
click at [717, 147] on input at bounding box center [752, 144] width 88 height 15
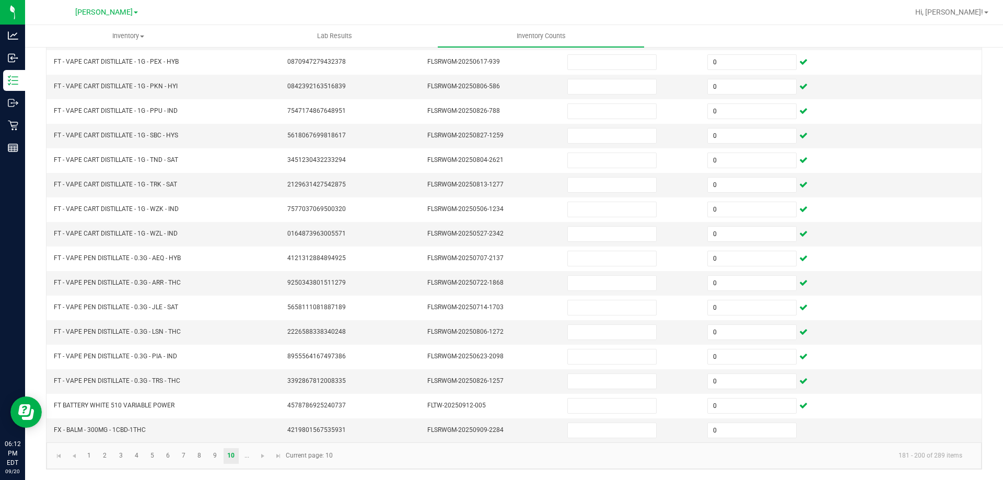
click at [981, 399] on div "< All Inventory Counts Inventory Count Cancel Count Submit for Review Type Ente…" at bounding box center [514, 154] width 978 height 651
click at [262, 460] on link at bounding box center [263, 456] width 15 height 16
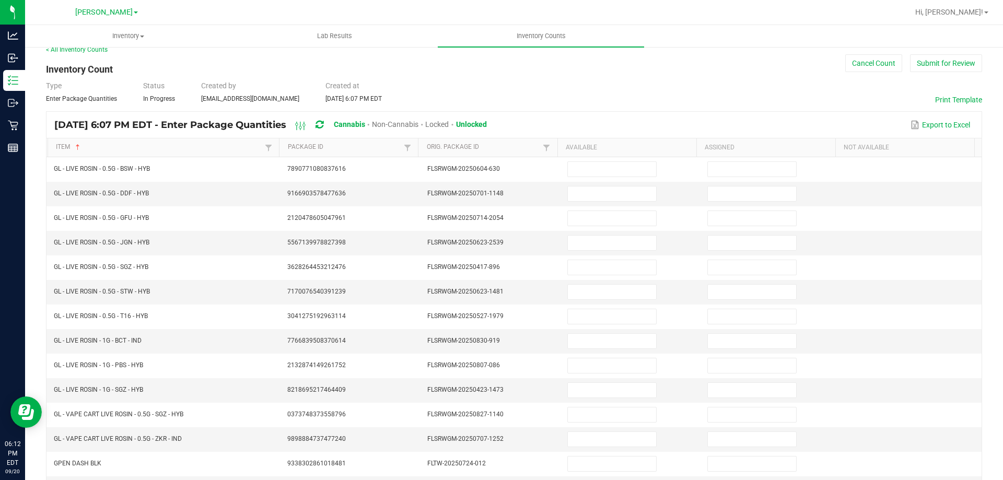
scroll to position [10, 0]
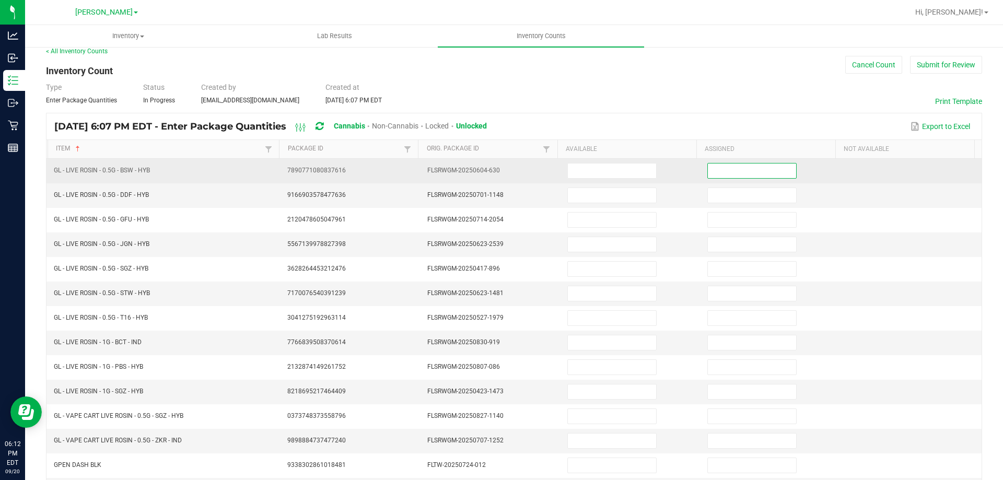
click at [739, 167] on input at bounding box center [752, 171] width 88 height 15
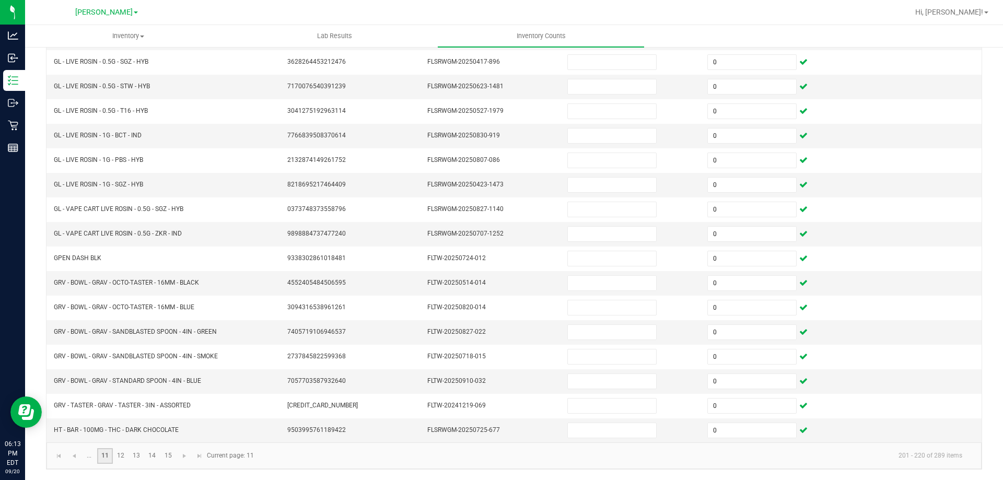
click at [112, 453] on link "11" at bounding box center [104, 456] width 15 height 16
click at [123, 452] on link "12" at bounding box center [120, 456] width 15 height 16
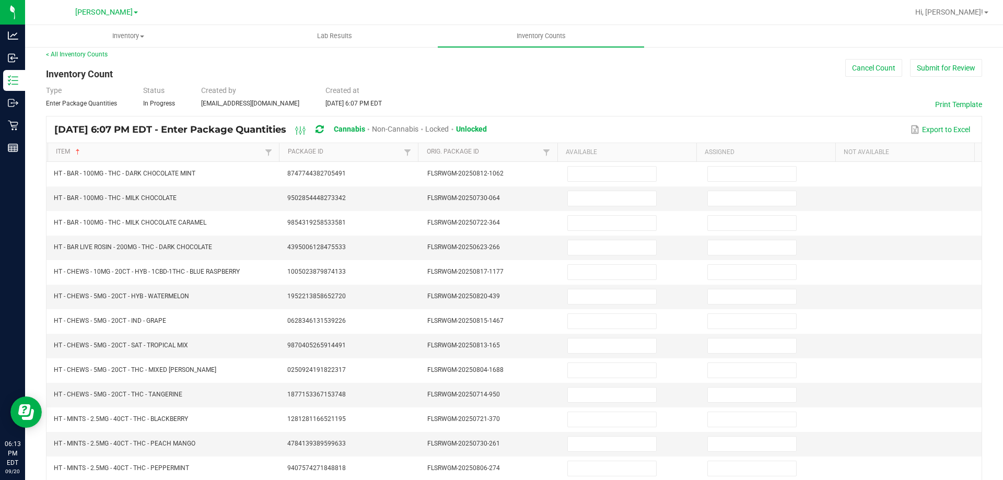
scroll to position [0, 0]
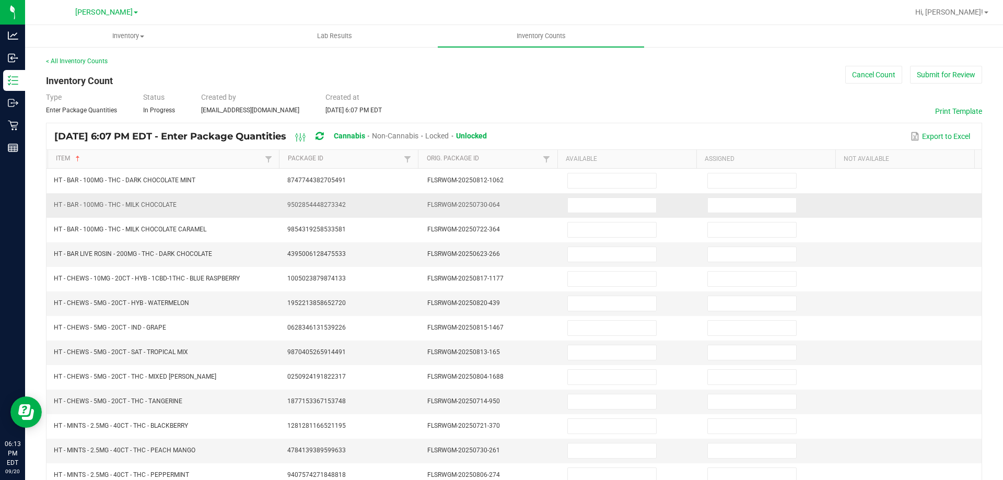
click at [731, 195] on td at bounding box center [771, 205] width 140 height 25
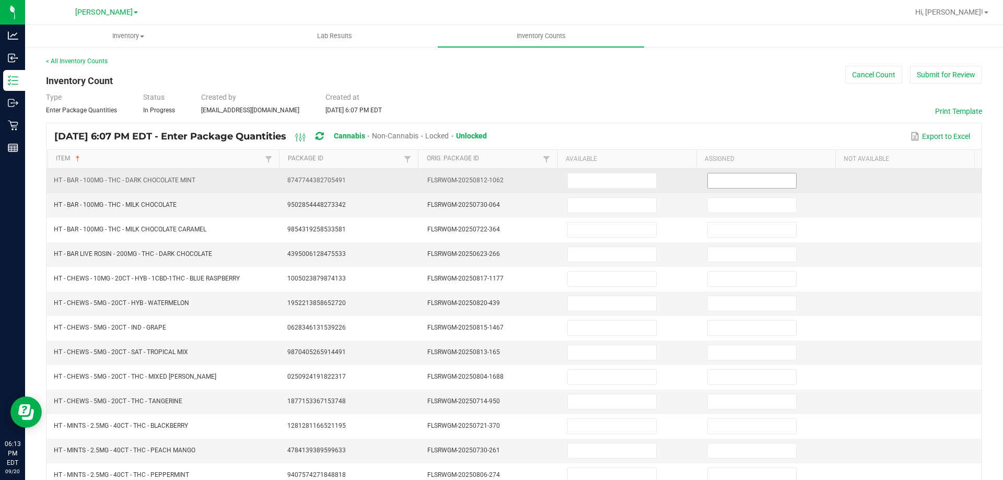
click at [731, 184] on input at bounding box center [752, 181] width 88 height 15
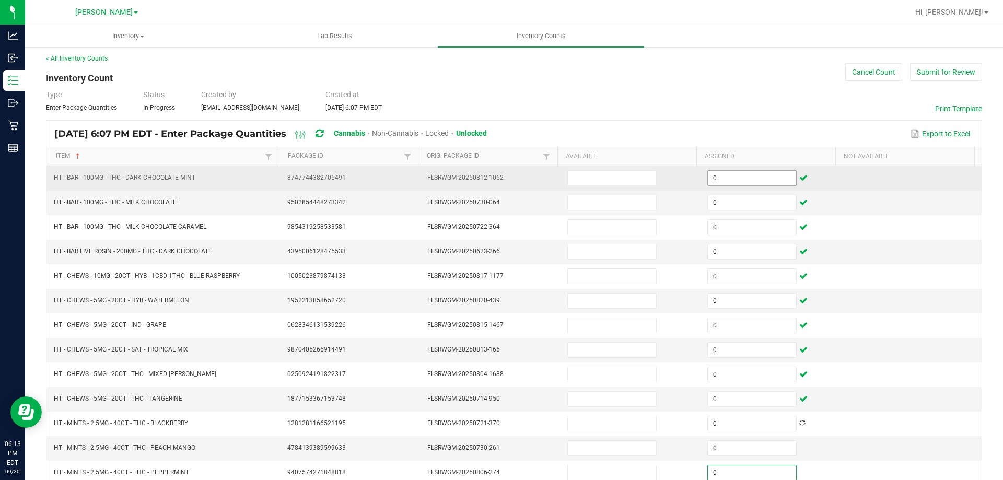
scroll to position [217, 0]
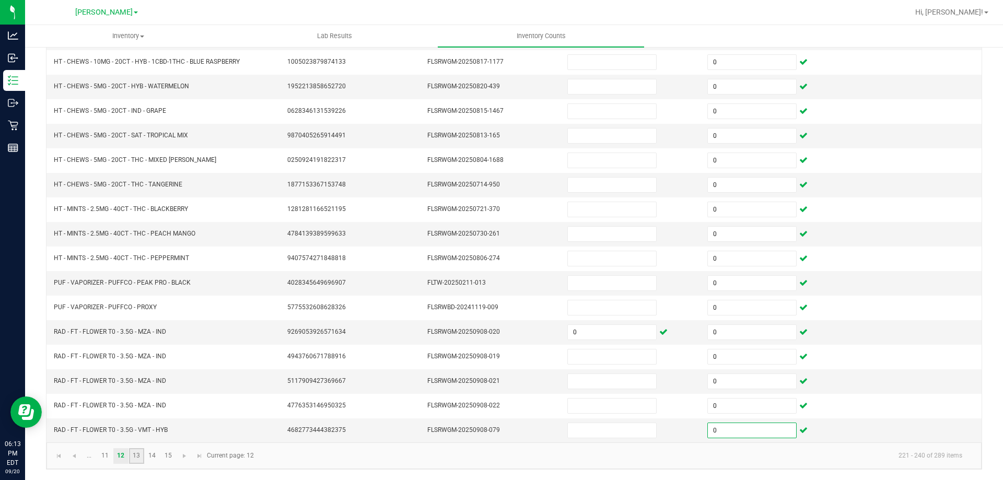
click at [137, 448] on link "13" at bounding box center [136, 456] width 15 height 16
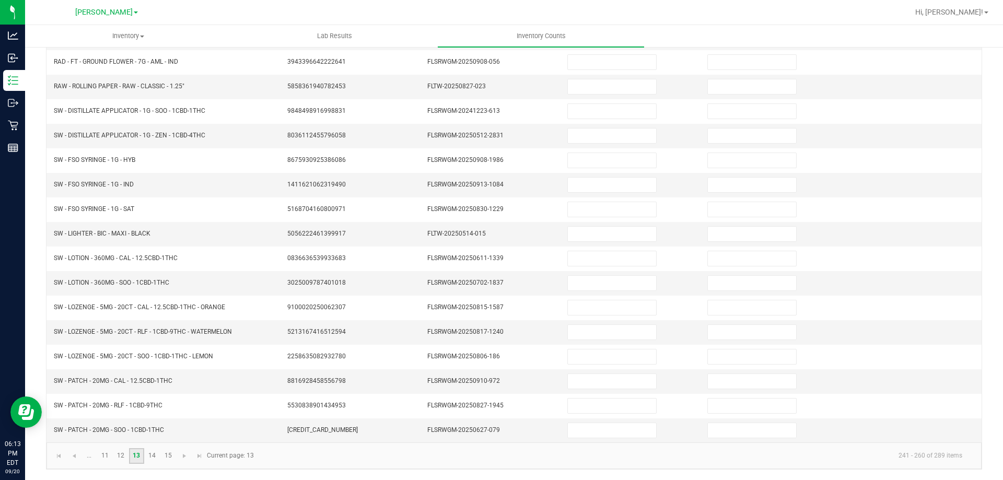
scroll to position [0, 0]
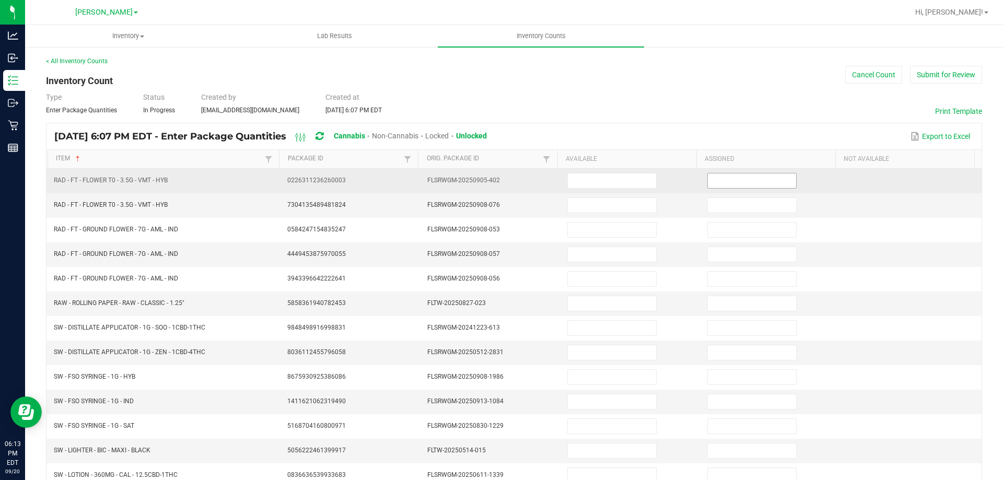
click at [725, 183] on input at bounding box center [752, 181] width 88 height 15
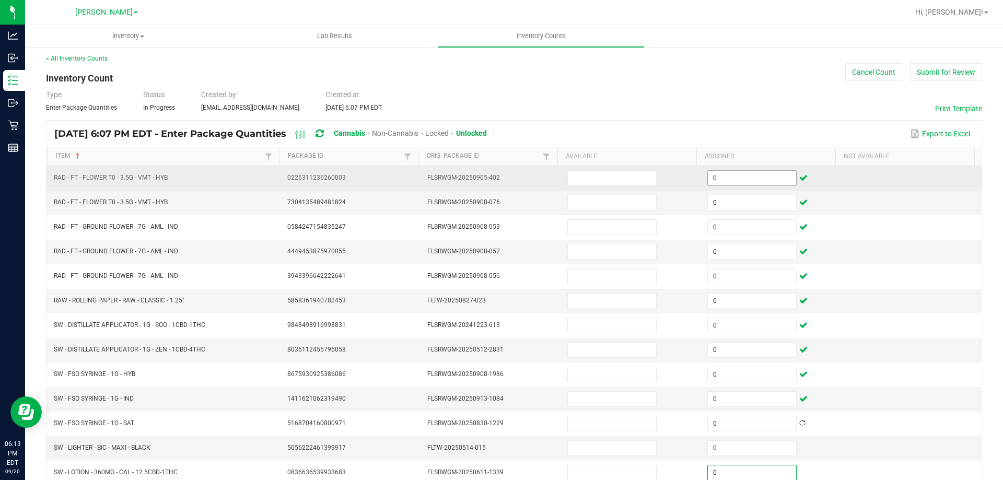
scroll to position [217, 0]
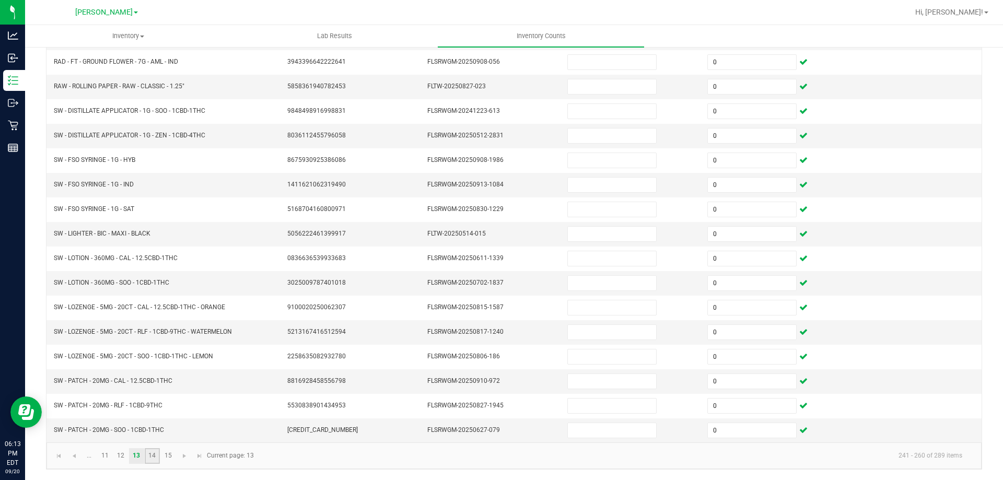
click at [149, 464] on link "14" at bounding box center [152, 456] width 15 height 16
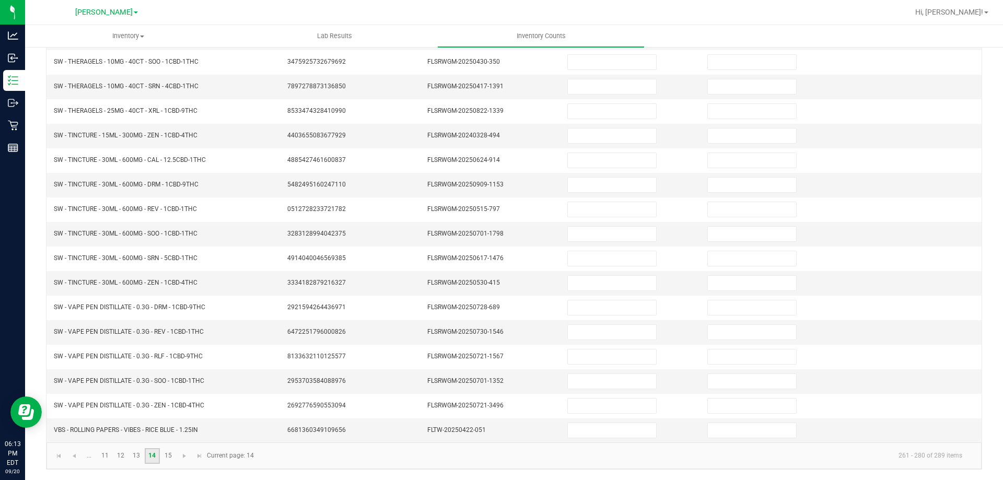
scroll to position [0, 0]
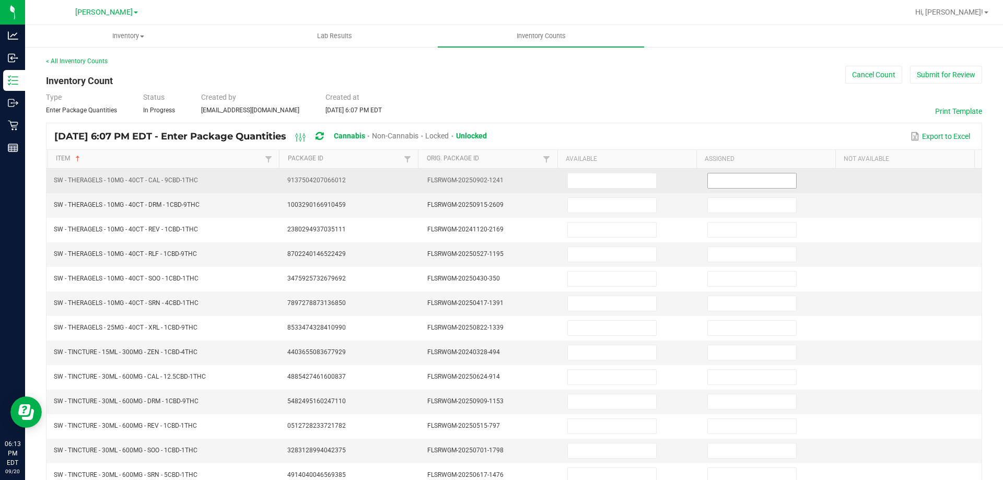
click at [743, 170] on div "Item Sorted Ascending Package Id Orig. Package Id Available Assigned Not Availa…" at bounding box center [514, 405] width 935 height 510
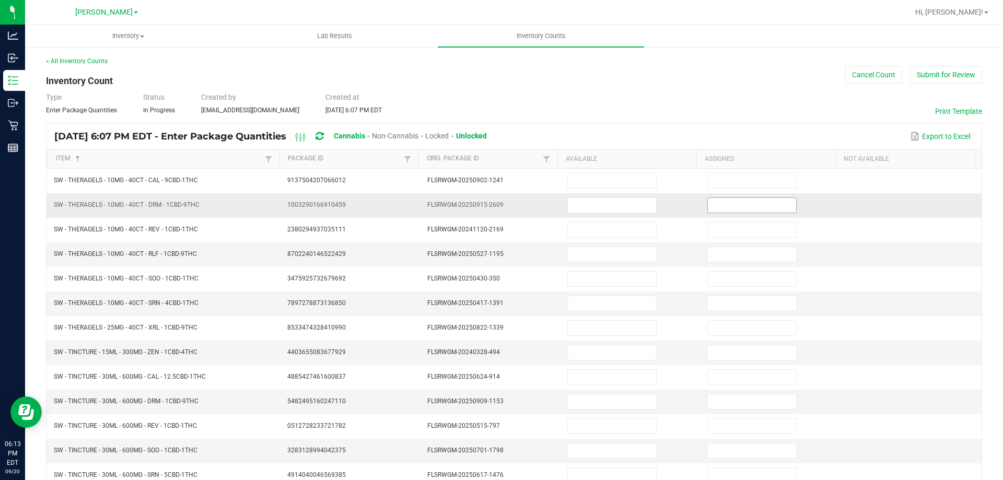
drag, startPoint x: 736, startPoint y: 189, endPoint x: 727, endPoint y: 198, distance: 12.9
click at [729, 198] on tbody "SW - THERAGELS - 10MG - 40CT - CAL - 9CBD-1THC 9137504207066012 FLSRWGM-2025090…" at bounding box center [514, 414] width 935 height 491
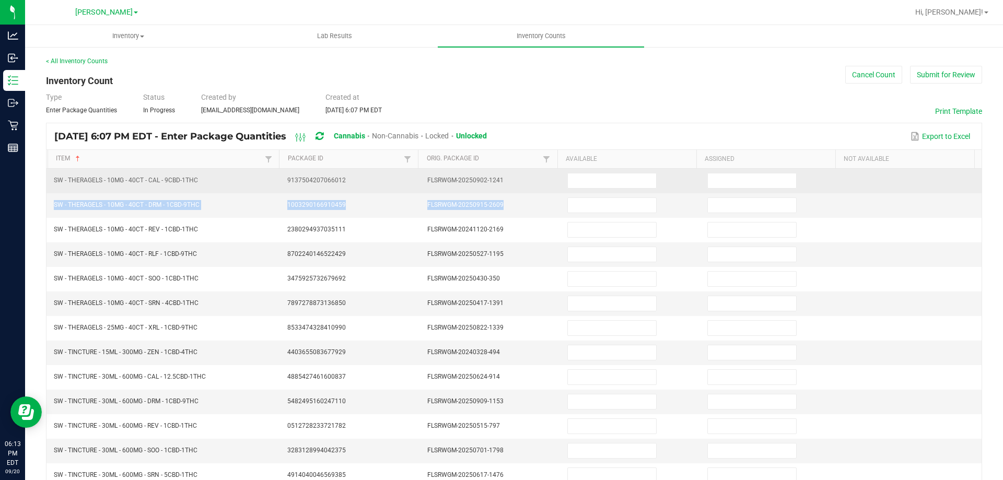
click at [726, 190] on td at bounding box center [771, 181] width 140 height 25
click at [727, 174] on input at bounding box center [752, 181] width 88 height 15
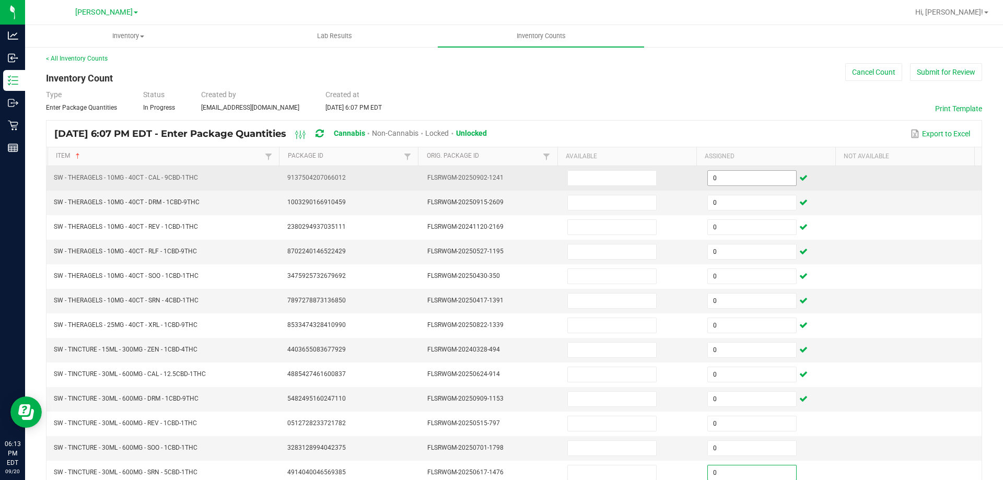
scroll to position [217, 0]
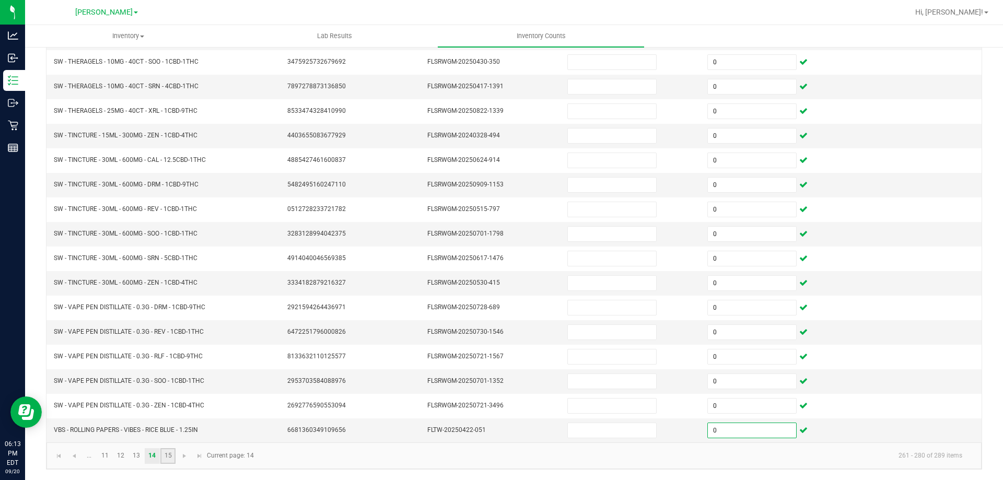
click at [165, 448] on link "15" at bounding box center [167, 456] width 15 height 16
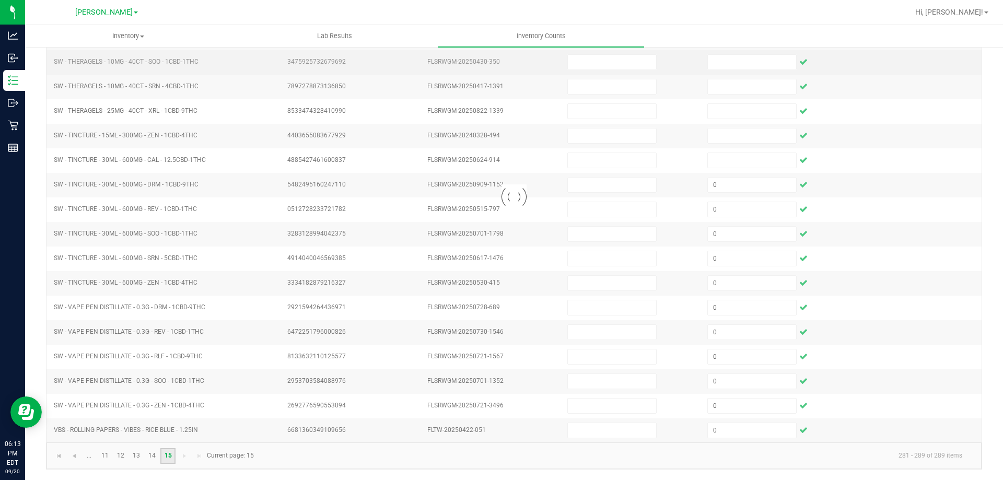
scroll to position [0, 0]
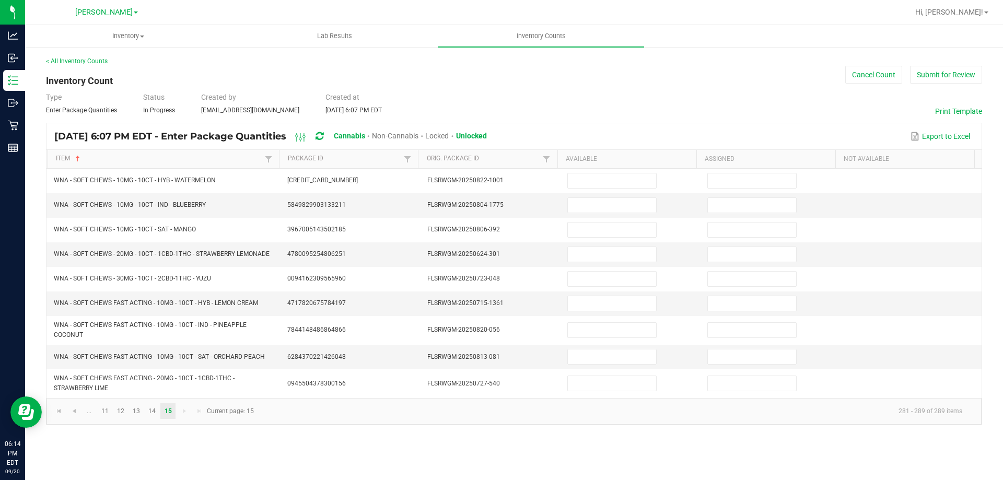
click at [757, 135] on div "Export to Excel" at bounding box center [734, 137] width 479 height 18
click at [742, 136] on div "Export to Excel" at bounding box center [734, 137] width 479 height 18
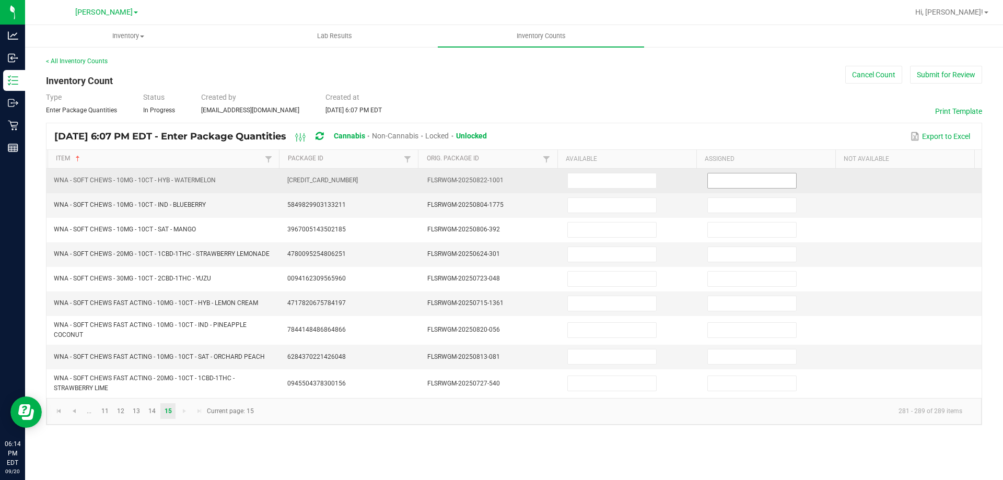
click at [758, 185] on input at bounding box center [752, 181] width 88 height 15
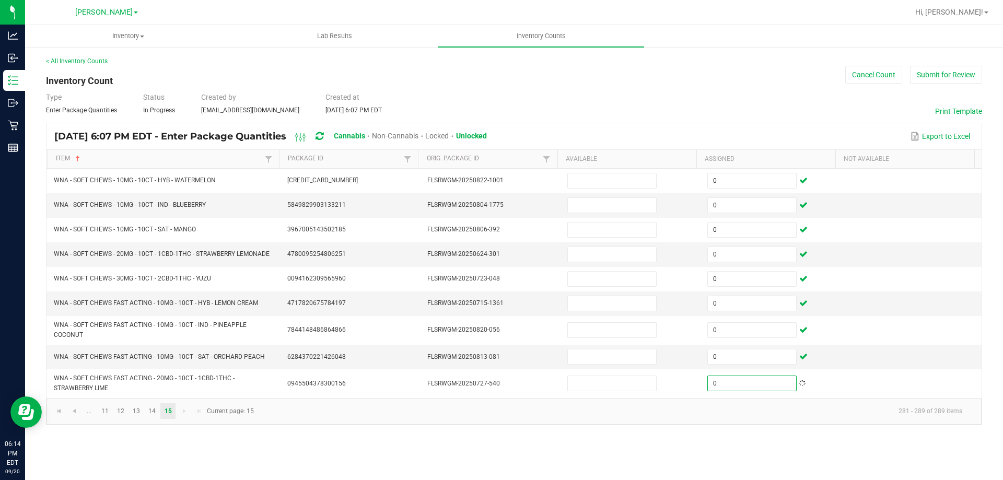
click at [709, 139] on div "Export to Excel" at bounding box center [734, 137] width 479 height 18
click at [64, 413] on link at bounding box center [58, 411] width 15 height 16
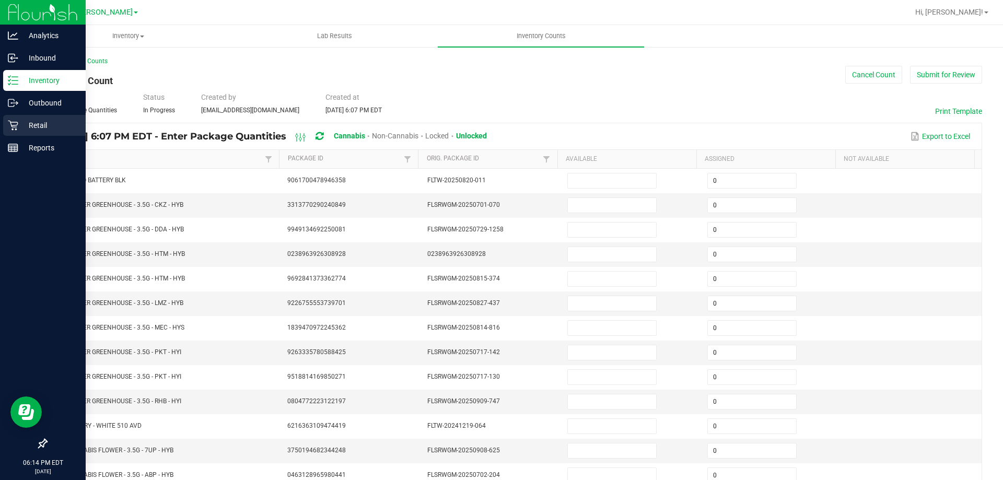
click at [17, 130] on icon at bounding box center [13, 126] width 10 height 10
